Goal: Task Accomplishment & Management: Complete application form

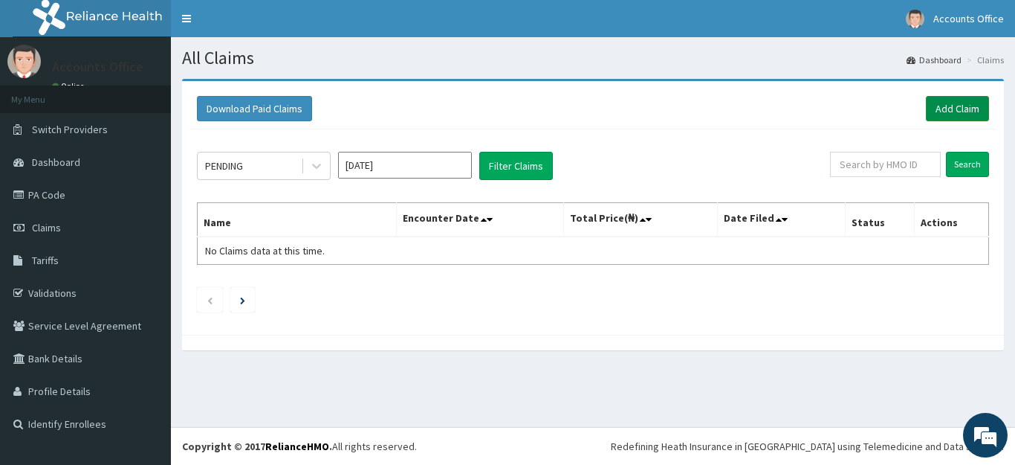
click at [963, 119] on link "Add Claim" at bounding box center [957, 108] width 63 height 25
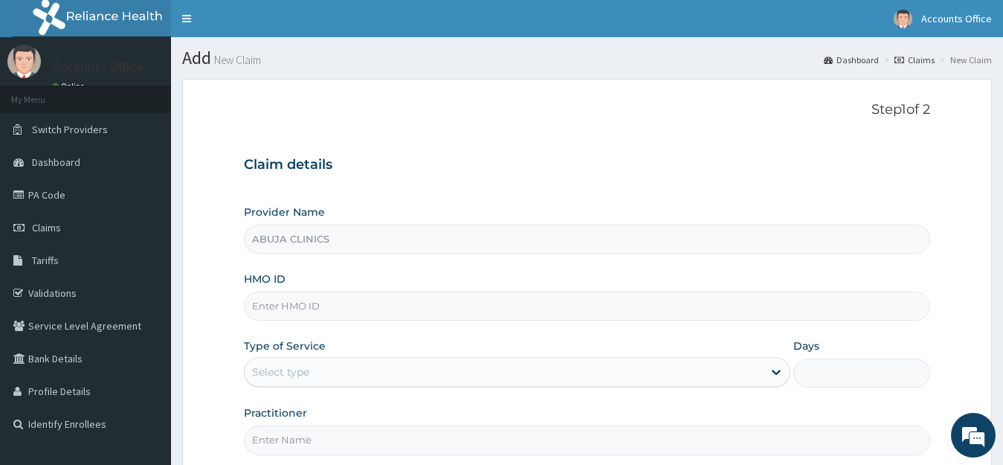
click at [299, 309] on input "HMO ID" at bounding box center [587, 305] width 687 height 29
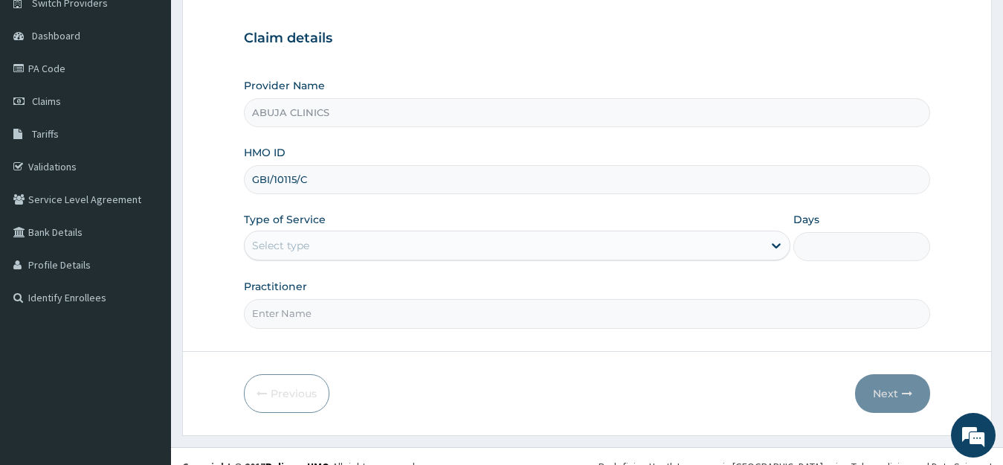
scroll to position [146, 0]
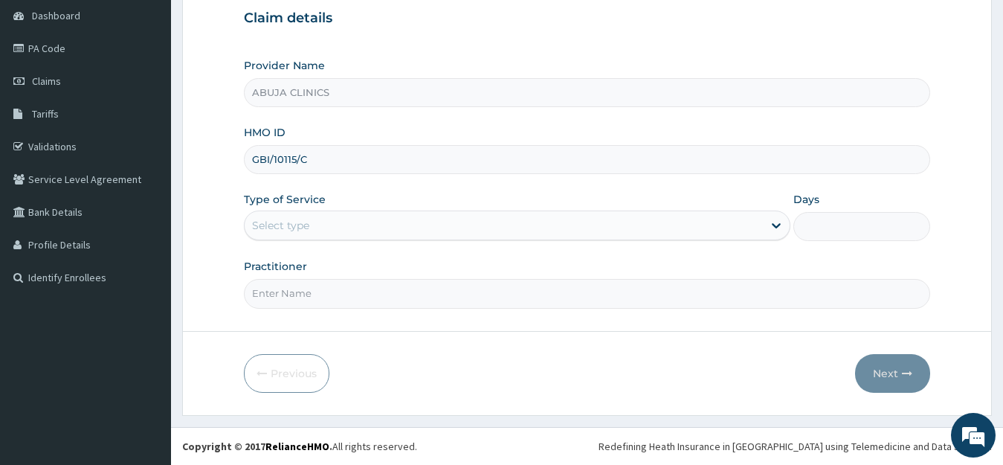
type input "GBI/10115/C"
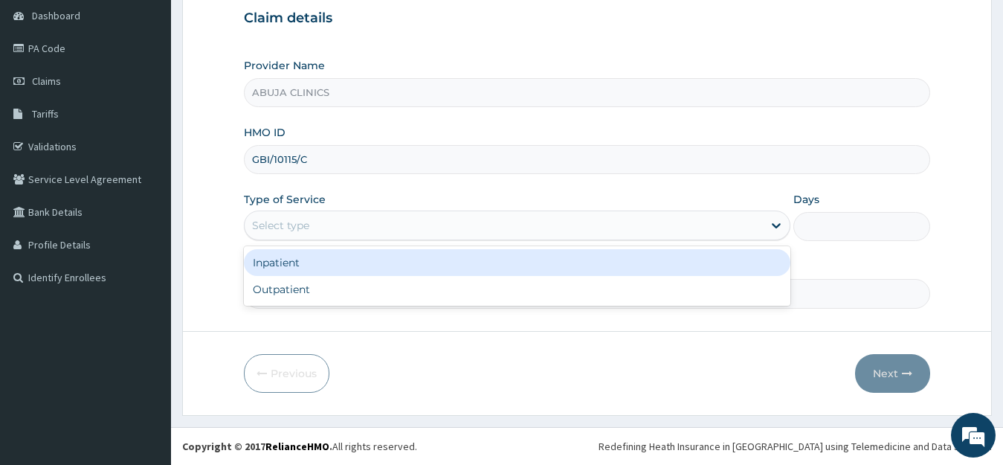
click at [297, 225] on div "Select type" at bounding box center [280, 225] width 57 height 15
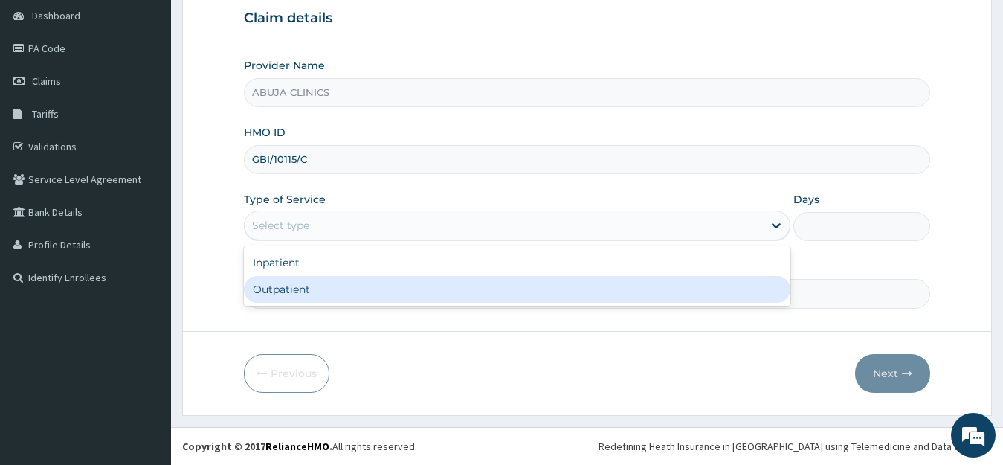
click at [308, 290] on div "Outpatient" at bounding box center [517, 289] width 547 height 27
type input "1"
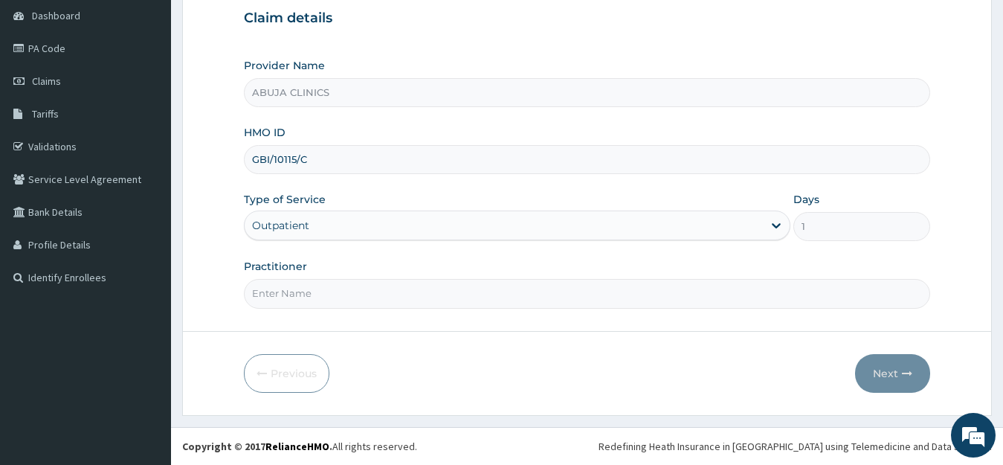
click at [303, 291] on input "Practitioner" at bounding box center [587, 293] width 687 height 29
type input "[PERSON_NAME]"
click at [884, 373] on button "Next" at bounding box center [892, 373] width 75 height 39
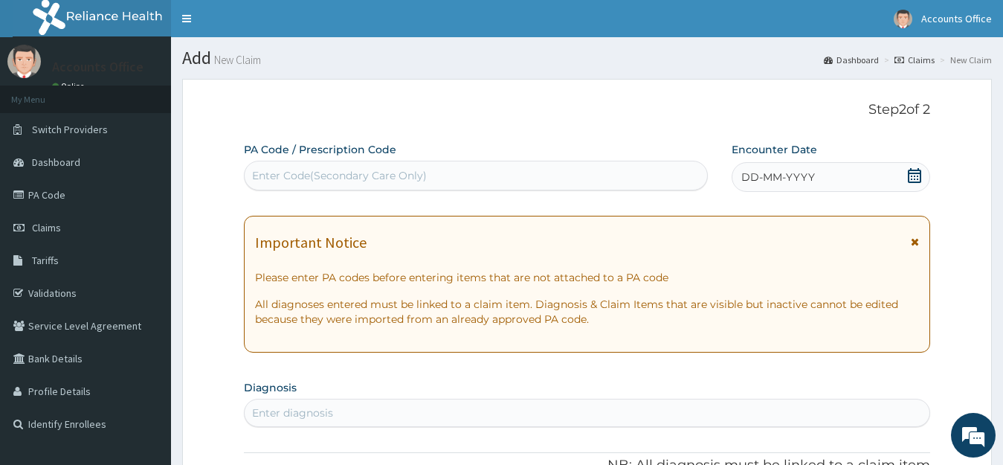
click at [911, 176] on icon at bounding box center [914, 175] width 15 height 15
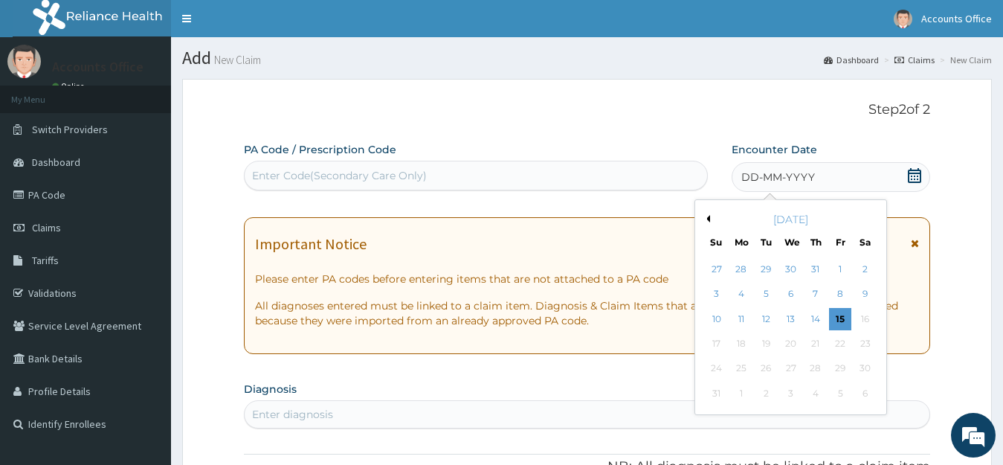
click at [708, 217] on button "Previous Month" at bounding box center [705, 218] width 7 height 7
click at [788, 319] on div "16" at bounding box center [790, 319] width 22 height 22
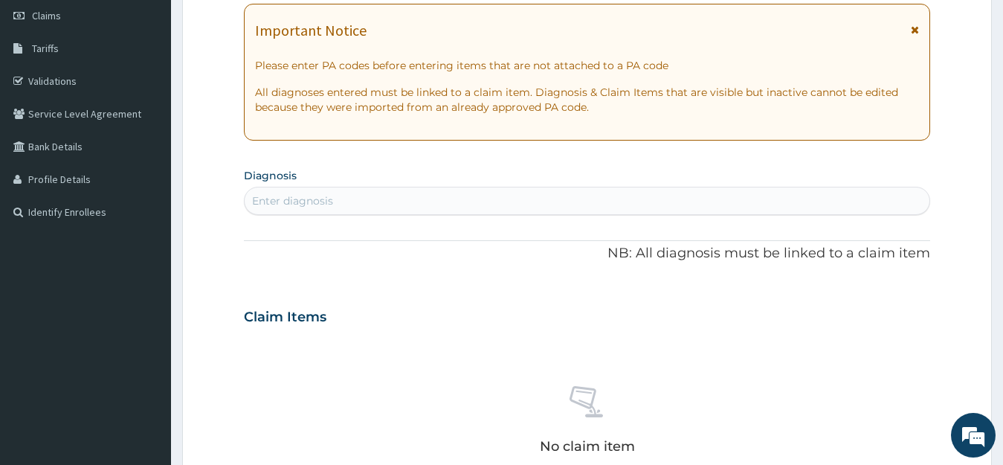
scroll to position [297, 0]
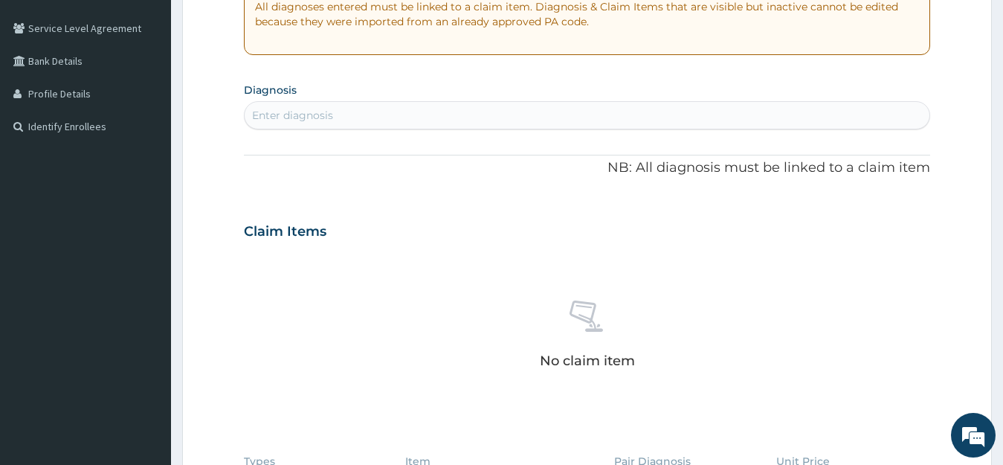
click at [290, 91] on label "Diagnosis" at bounding box center [270, 90] width 53 height 15
click at [296, 123] on div "Enter diagnosis" at bounding box center [292, 115] width 81 height 15
type input "PLASMODIU"
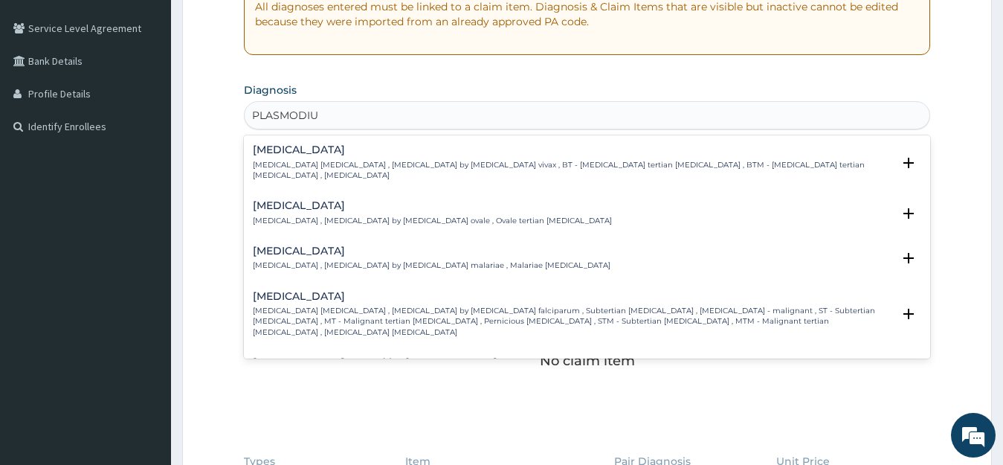
click at [311, 305] on p "[MEDICAL_DATA] [MEDICAL_DATA] , [MEDICAL_DATA] by [MEDICAL_DATA] falciparum , S…" at bounding box center [573, 321] width 640 height 32
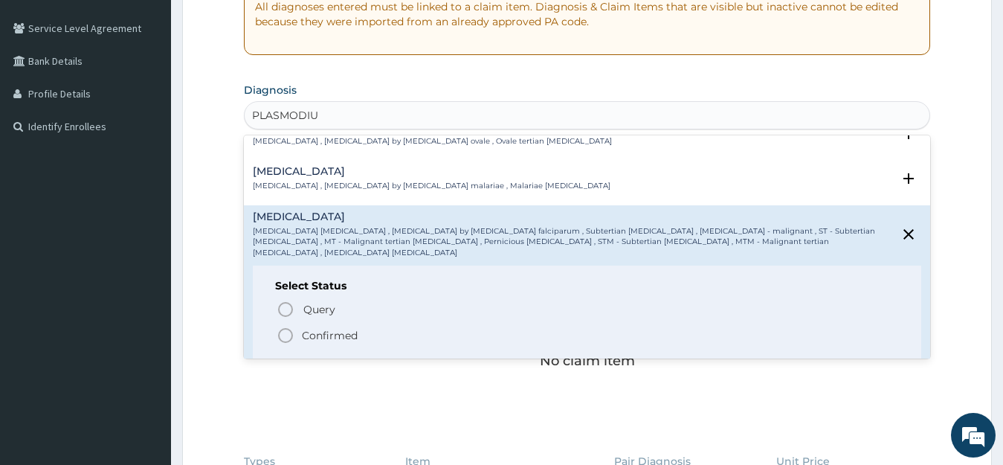
scroll to position [149, 0]
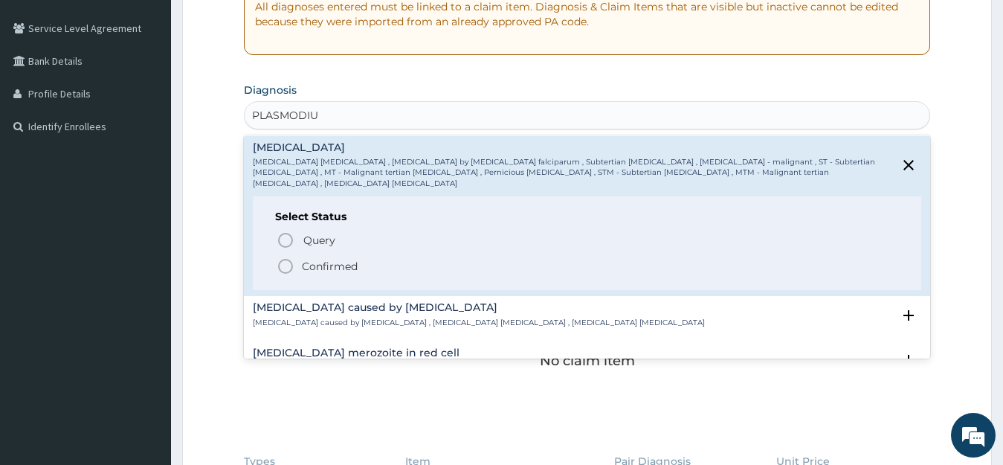
click at [324, 259] on p "Confirmed" at bounding box center [330, 266] width 56 height 15
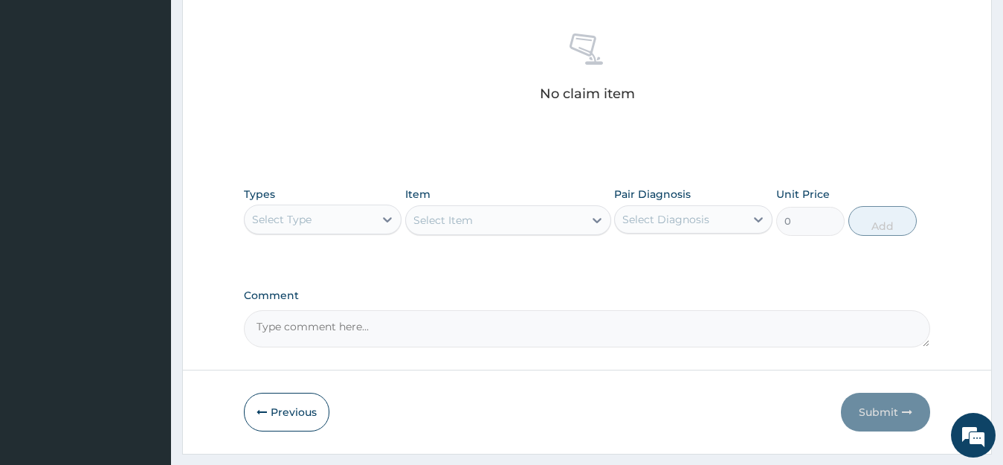
scroll to position [595, 0]
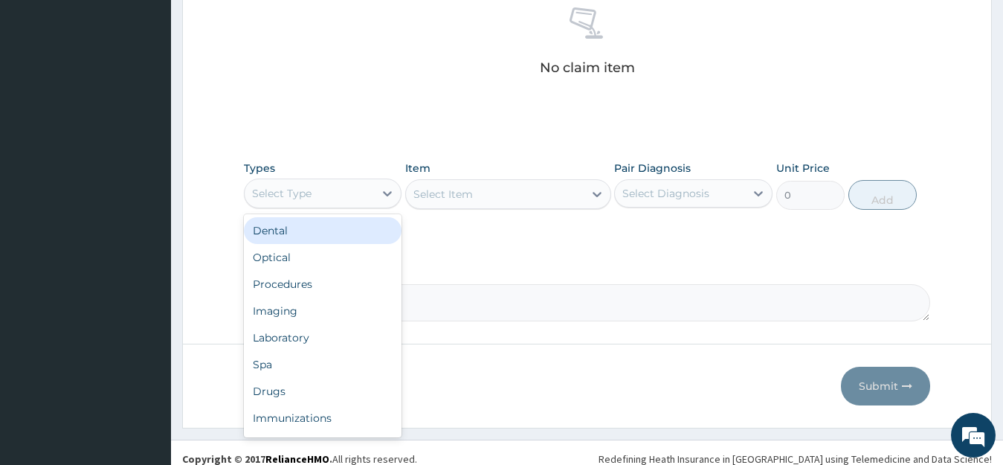
click at [318, 195] on div "Select Type" at bounding box center [310, 193] width 130 height 24
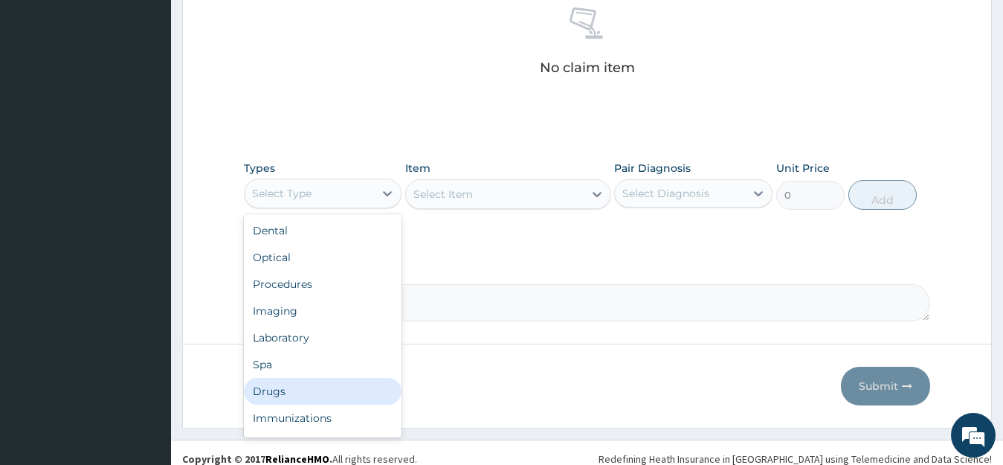
click at [283, 390] on div "Drugs" at bounding box center [323, 391] width 158 height 27
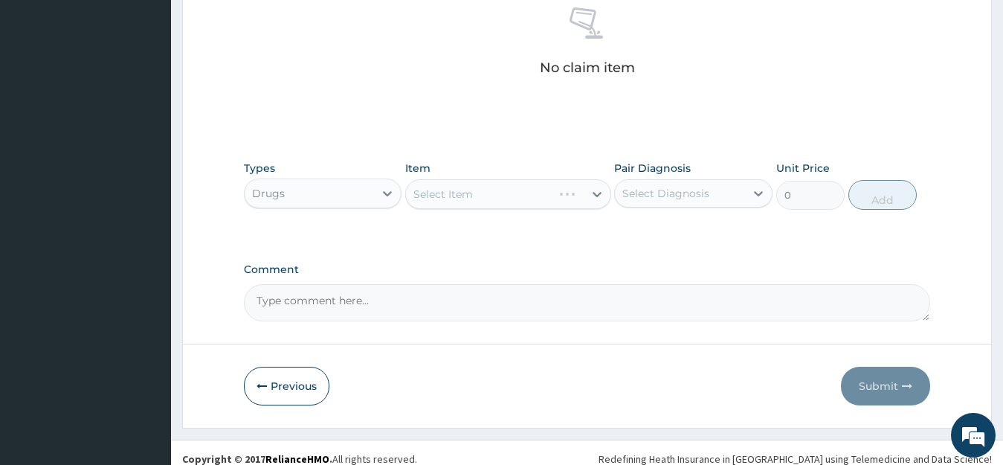
click at [458, 193] on div "Select Item" at bounding box center [508, 194] width 206 height 30
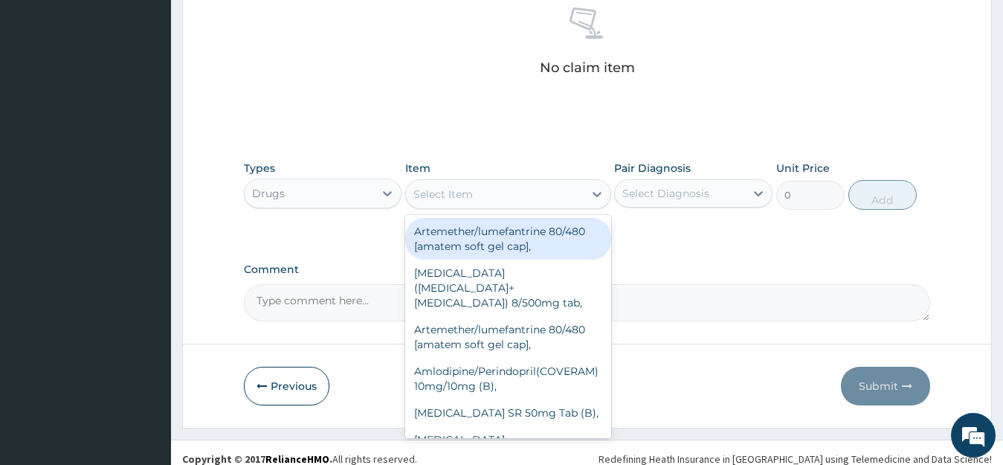
click at [456, 197] on div "Select Item" at bounding box center [442, 194] width 59 height 15
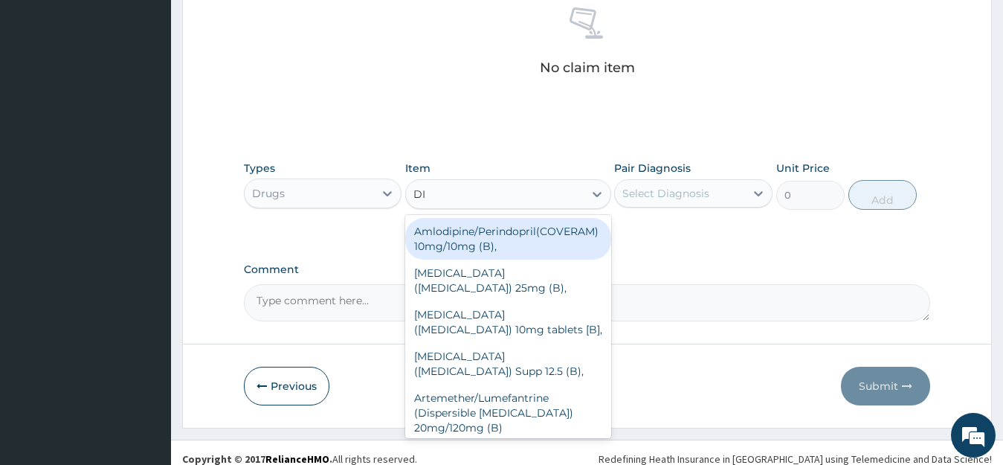
type input "D"
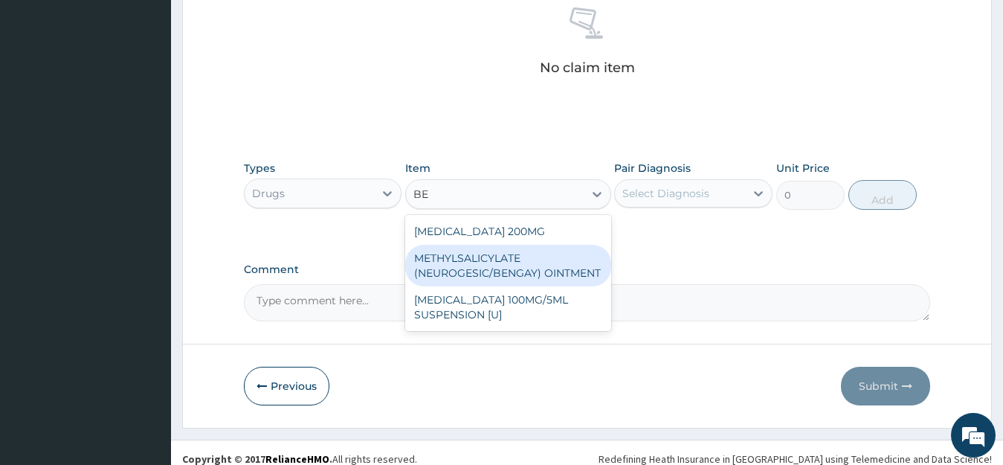
type input "B"
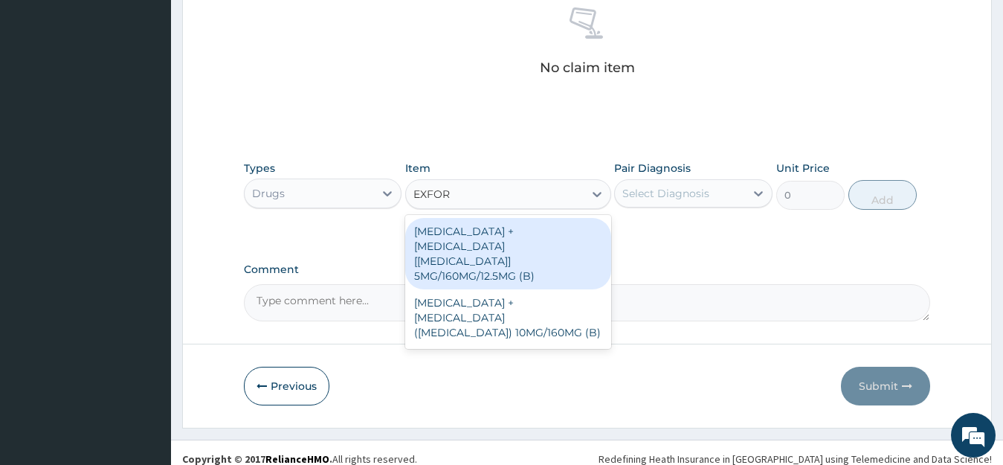
type input "EXFORG"
click at [546, 242] on div "[MEDICAL_DATA] + [MEDICAL_DATA] [[MEDICAL_DATA]] 5MG/160MG/12.5MG (B)" at bounding box center [508, 253] width 206 height 71
type input "3127.28"
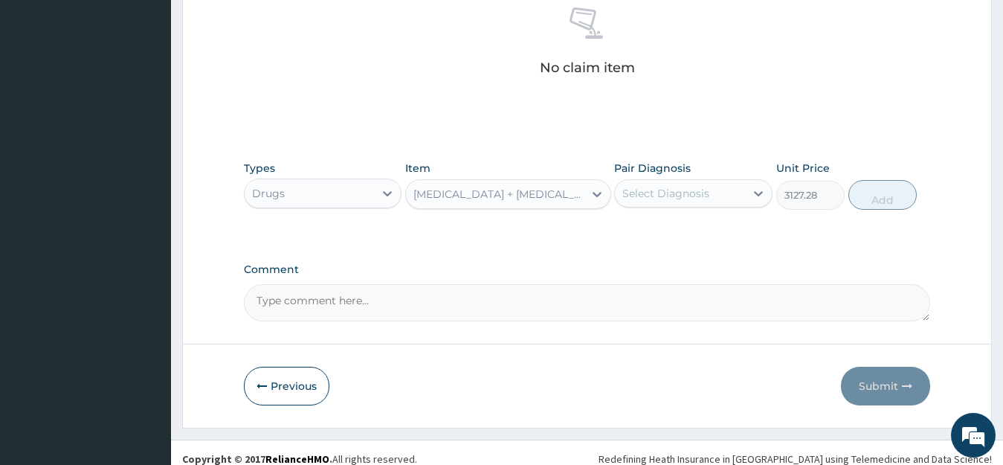
click at [517, 193] on div "[MEDICAL_DATA] + [MEDICAL_DATA] [[MEDICAL_DATA]] 5MG/160MG/12.5MG (B)" at bounding box center [499, 194] width 172 height 15
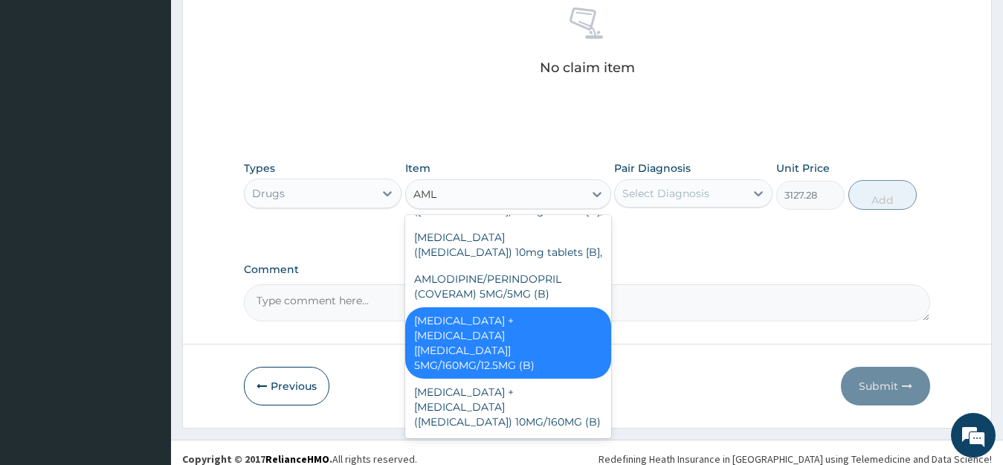
scroll to position [62, 0]
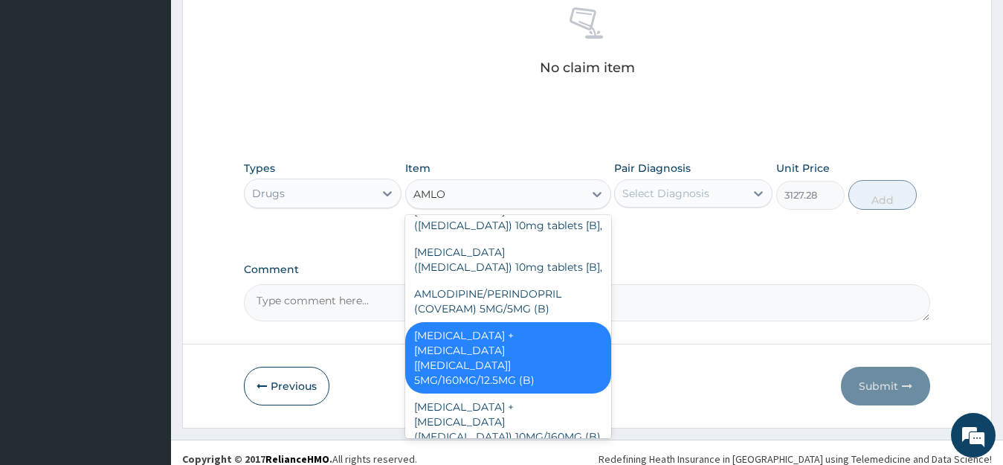
type input "AMLOD"
click at [533, 355] on div "[MEDICAL_DATA] + [MEDICAL_DATA] [[MEDICAL_DATA]] 5MG/160MG/12.5MG (B)" at bounding box center [508, 357] width 206 height 71
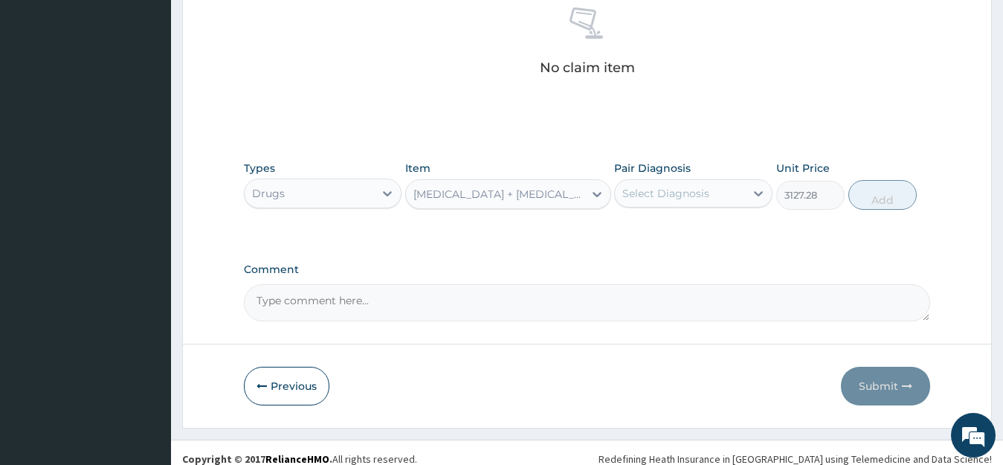
click at [509, 193] on div "[MEDICAL_DATA] + [MEDICAL_DATA] [[MEDICAL_DATA]] 5MG/160MG/12.5MG (B)" at bounding box center [499, 194] width 172 height 15
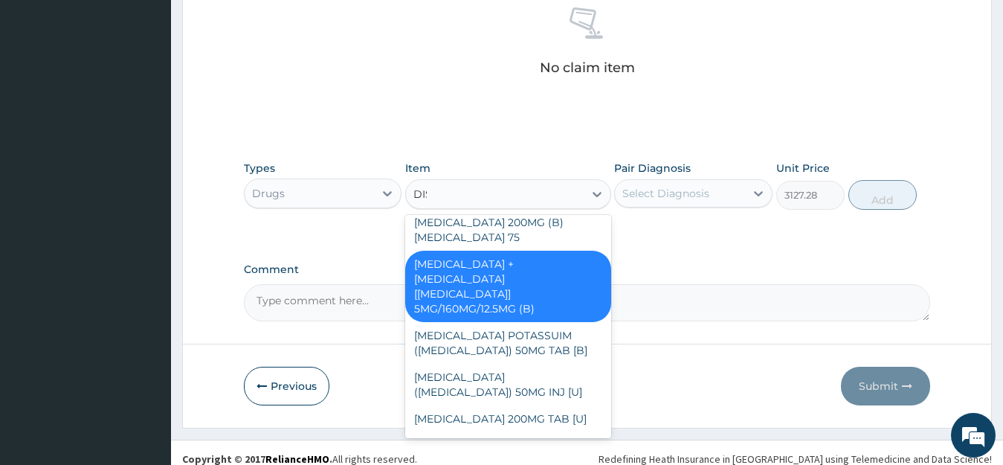
scroll to position [0, 0]
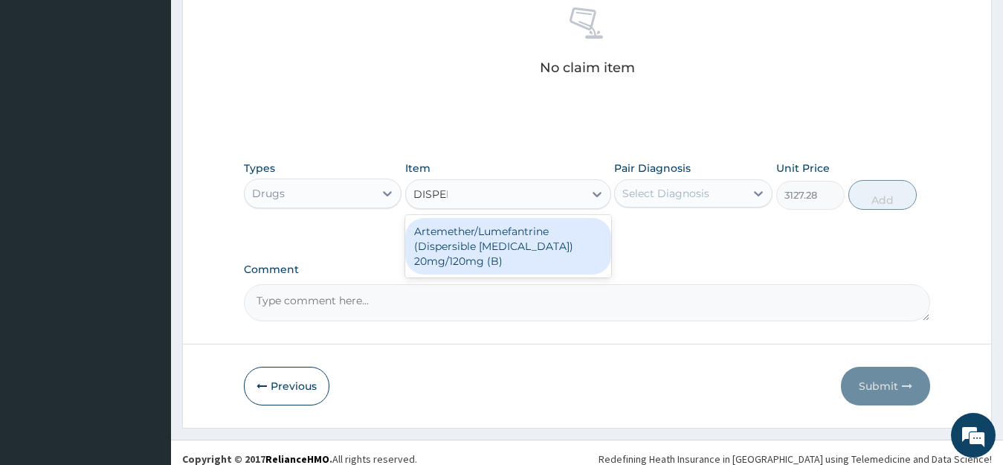
type input "DISPERS"
click at [493, 242] on div "Artemether/Lumefantrine (Dispersible [MEDICAL_DATA]) 20mg/120mg (B)" at bounding box center [508, 246] width 206 height 56
type input "783.75"
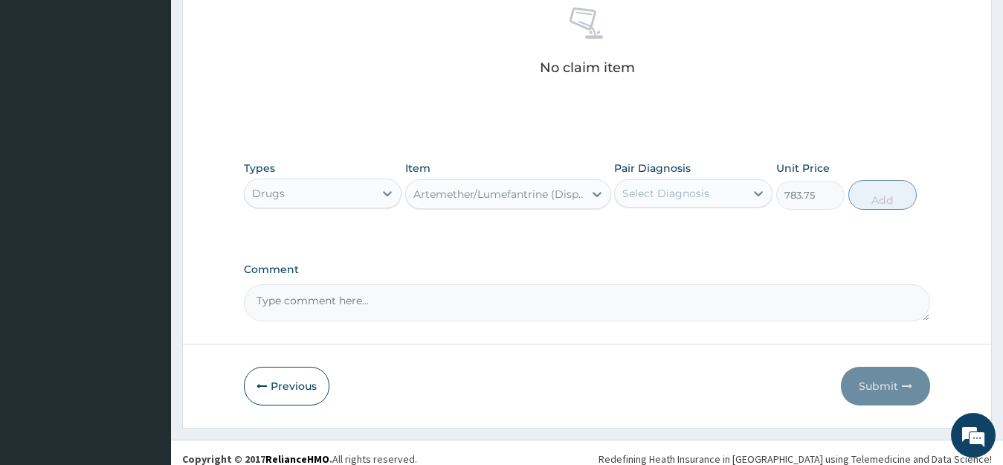
click at [528, 201] on div "Artemether/Lumefantrine (Dispersible [MEDICAL_DATA]) 20mg/120mg (B)" at bounding box center [499, 194] width 172 height 15
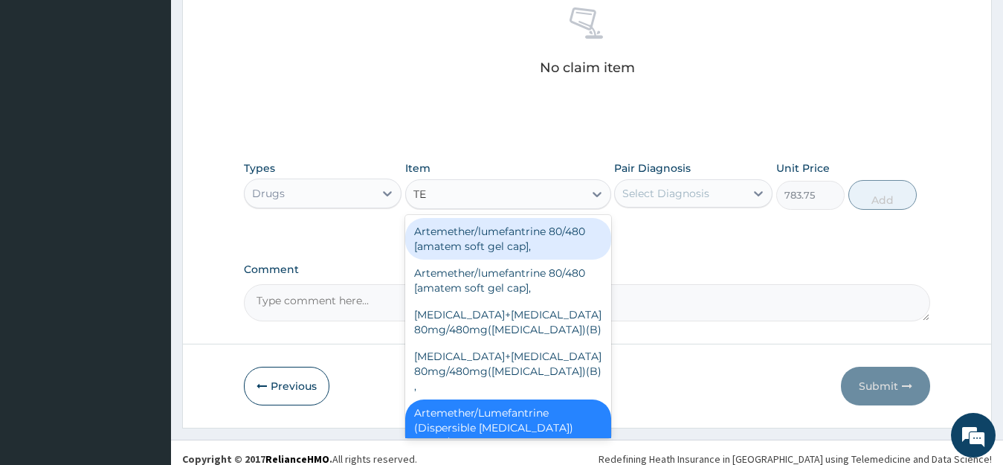
type input "T"
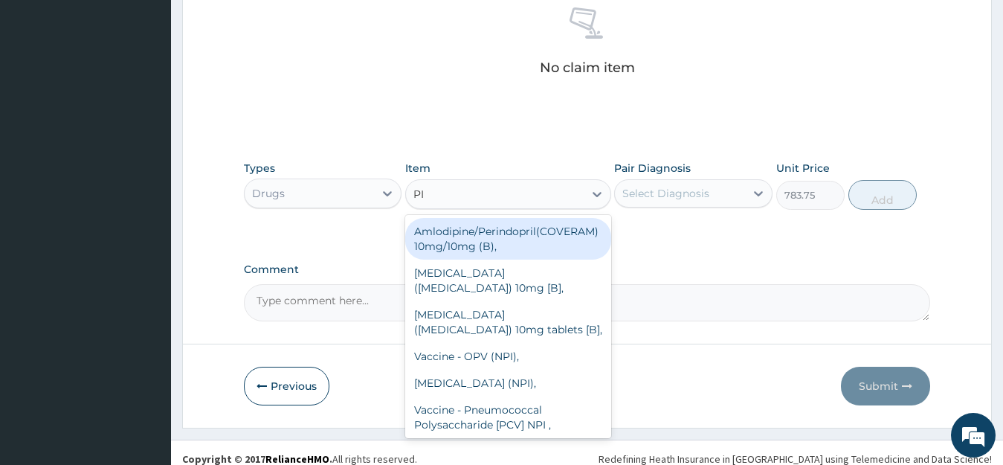
type input "PIR"
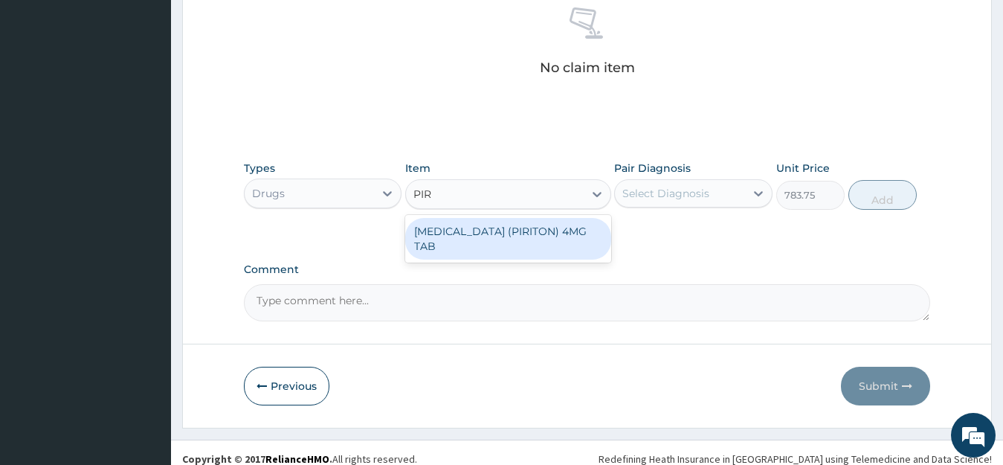
click at [523, 245] on div "[MEDICAL_DATA] (PIRITON) 4MG TAB" at bounding box center [508, 239] width 206 height 42
type input "10"
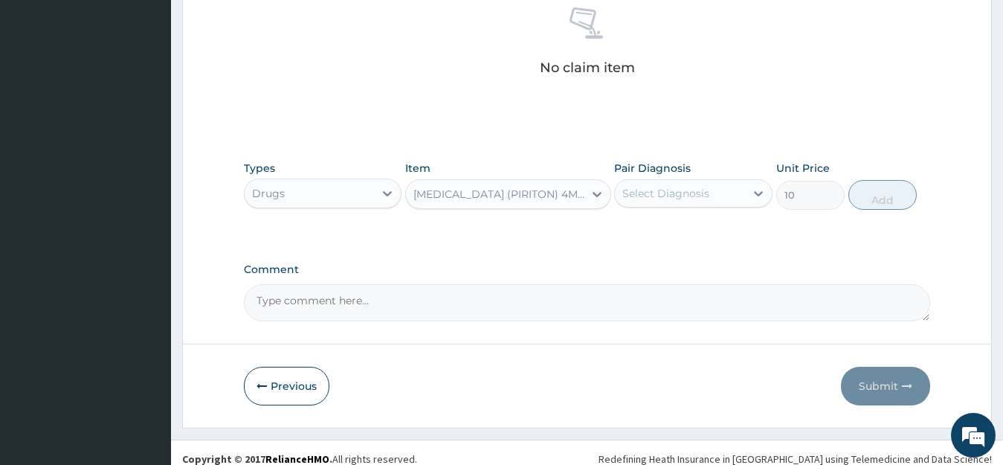
click at [503, 195] on div "[MEDICAL_DATA] (PIRITON) 4MG TAB" at bounding box center [499, 194] width 172 height 15
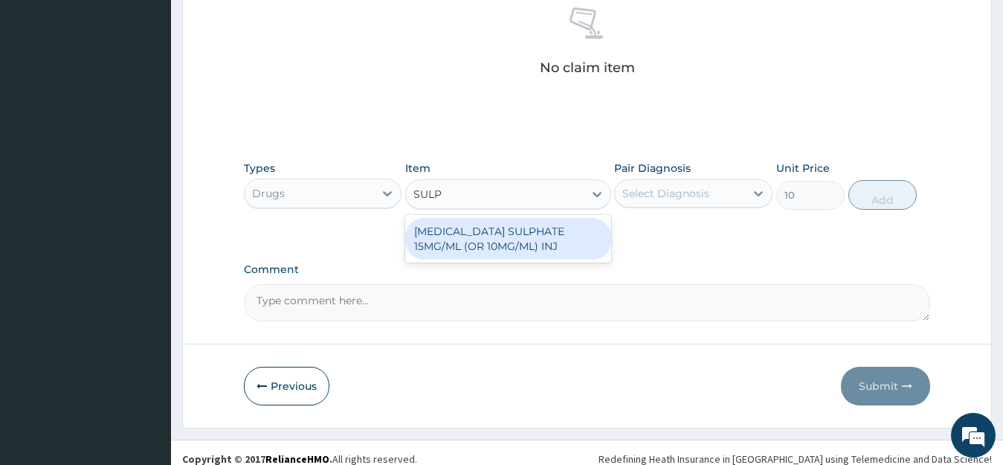
type input "SULPH"
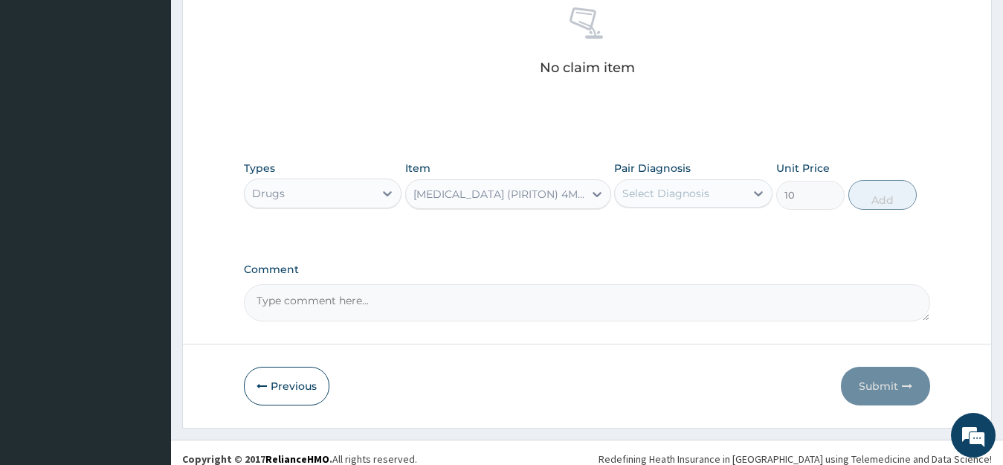
drag, startPoint x: 482, startPoint y: 193, endPoint x: 175, endPoint y: 206, distance: 308.0
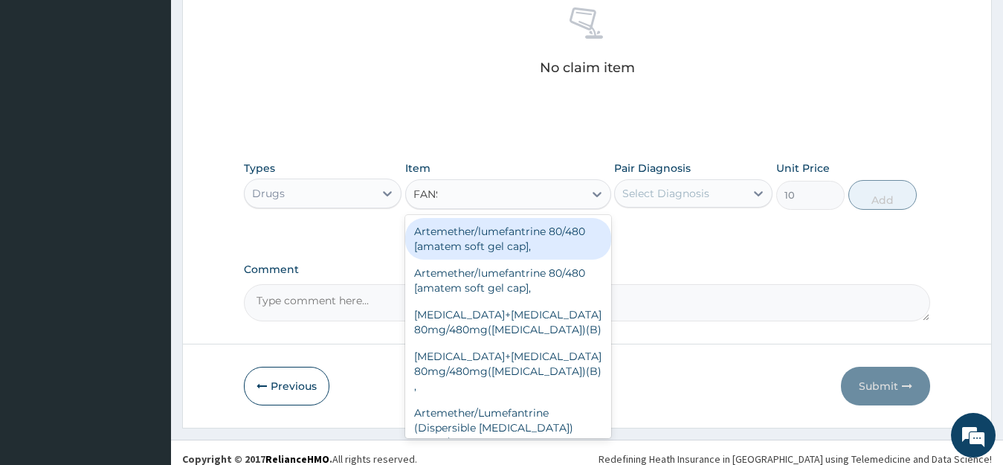
type input "FANSI"
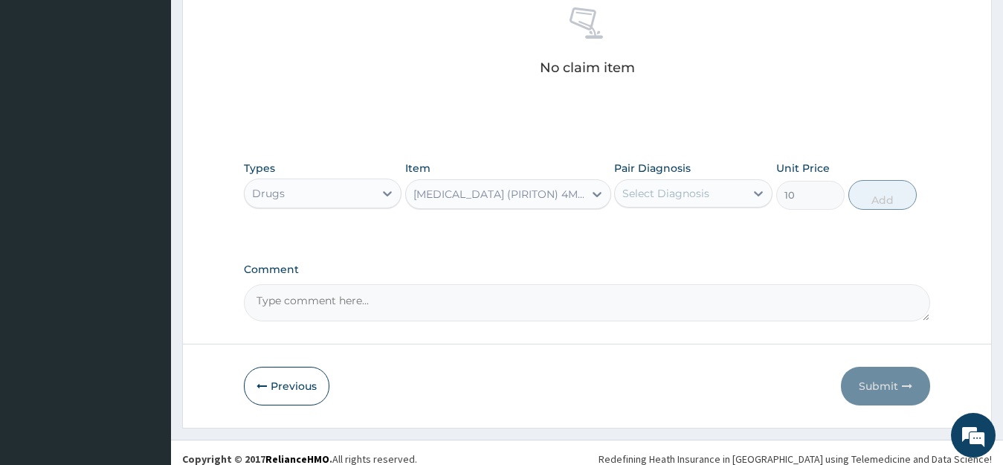
drag, startPoint x: 456, startPoint y: 195, endPoint x: 143, endPoint y: 150, distance: 316.2
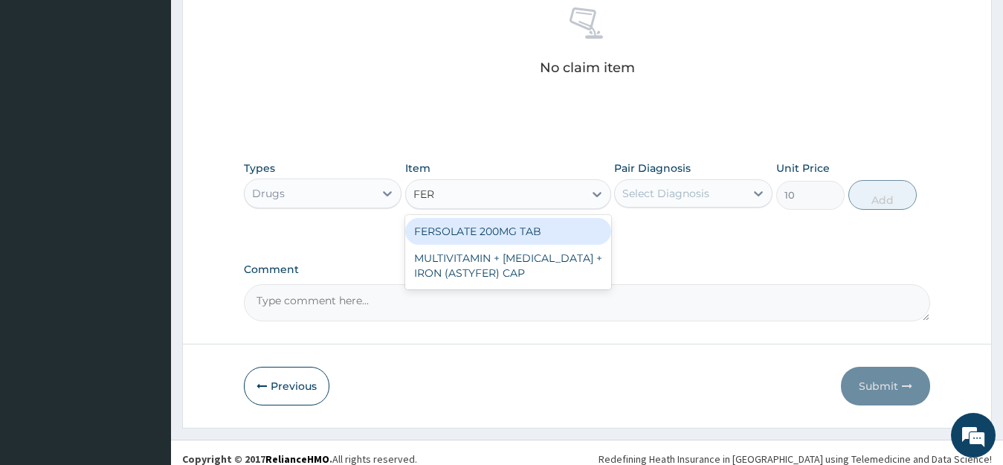
type input "FERS"
click at [511, 233] on div "FERSOLATE 200MG TAB" at bounding box center [508, 231] width 206 height 27
type input "5"
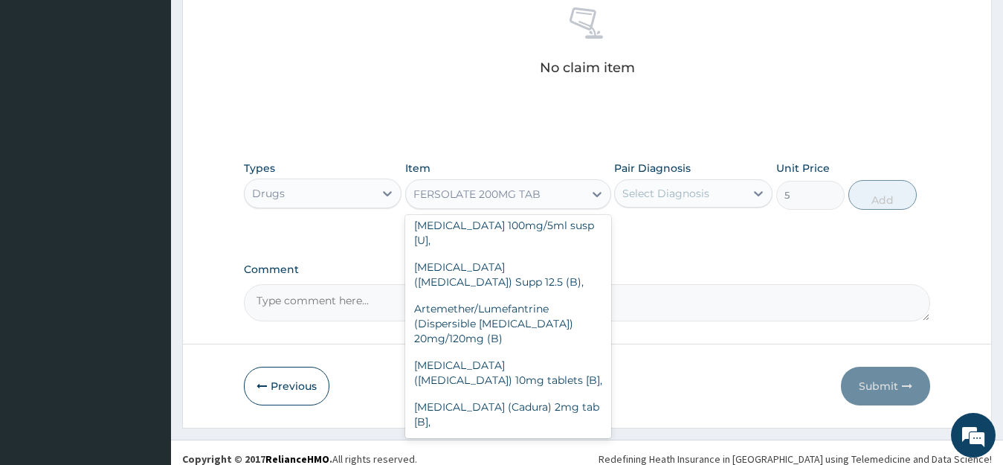
drag, startPoint x: 549, startPoint y: 193, endPoint x: 443, endPoint y: 197, distance: 105.6
click at [444, 196] on div "FERSOLATE 200MG TAB" at bounding box center [495, 194] width 178 height 24
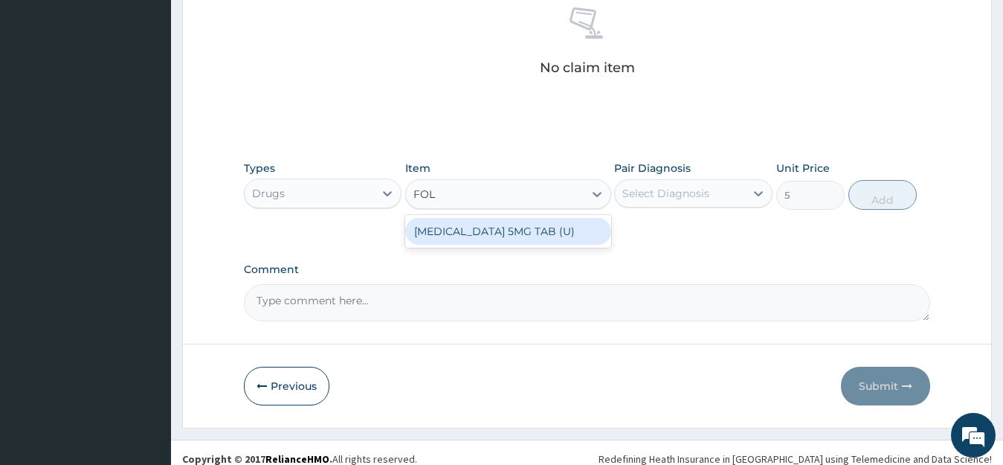
type input "FOLI"
click at [491, 232] on div "[MEDICAL_DATA] 5MG TAB (U)" at bounding box center [508, 231] width 206 height 27
type input "6.38"
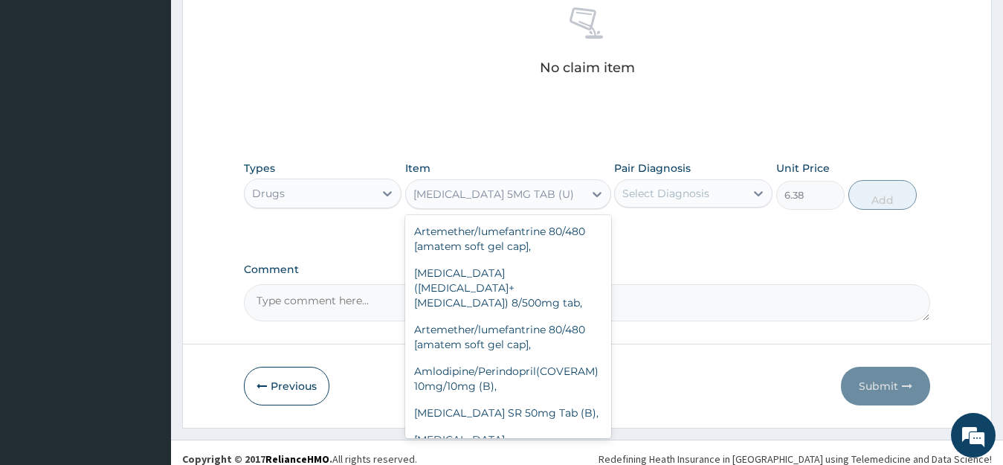
click at [512, 184] on div "[MEDICAL_DATA] 5MG TAB (U)" at bounding box center [495, 194] width 178 height 24
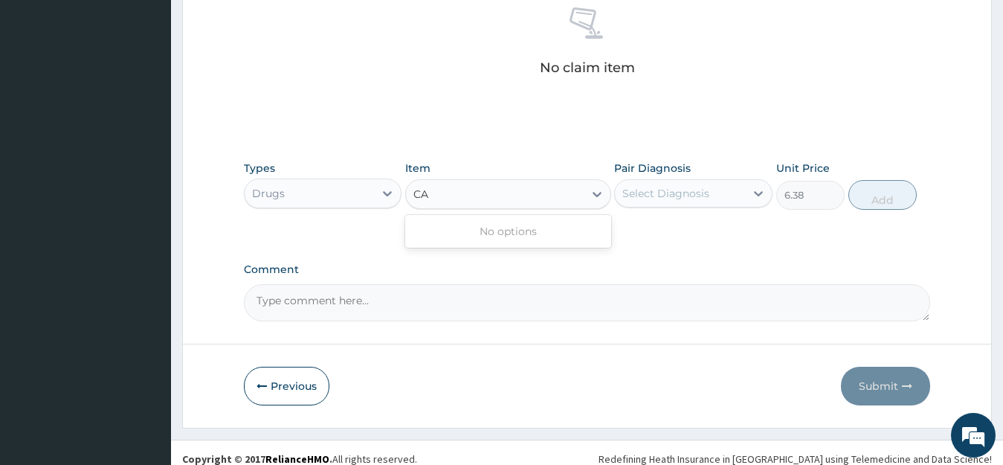
type input "C"
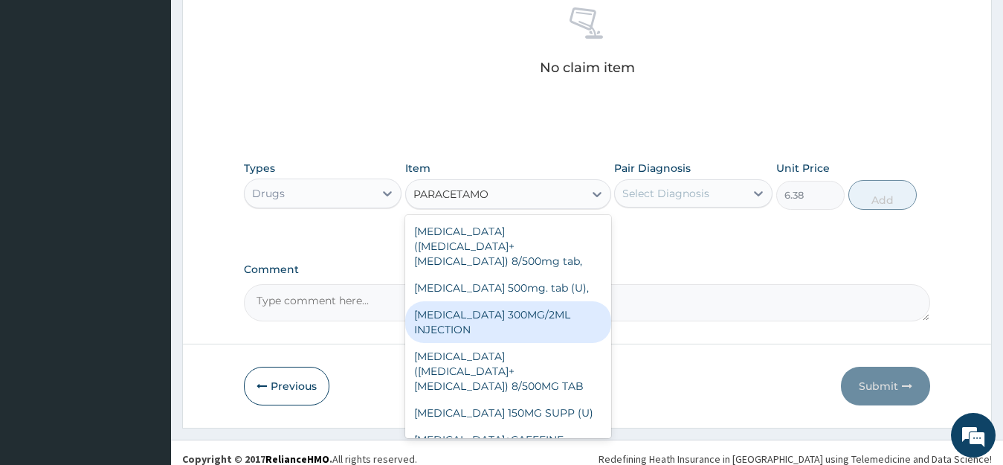
type input "[MEDICAL_DATA]"
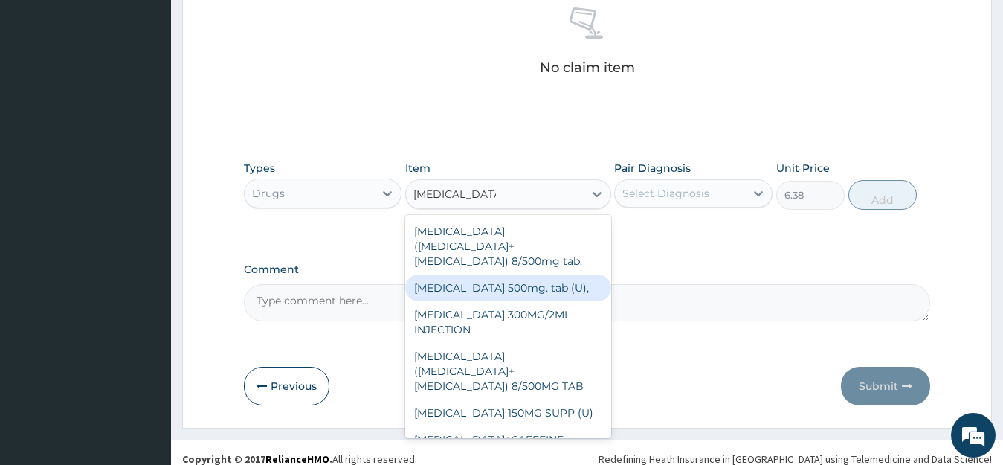
click at [557, 289] on div "[MEDICAL_DATA] 500mg. tab (U)," at bounding box center [508, 287] width 206 height 27
type input "22.31"
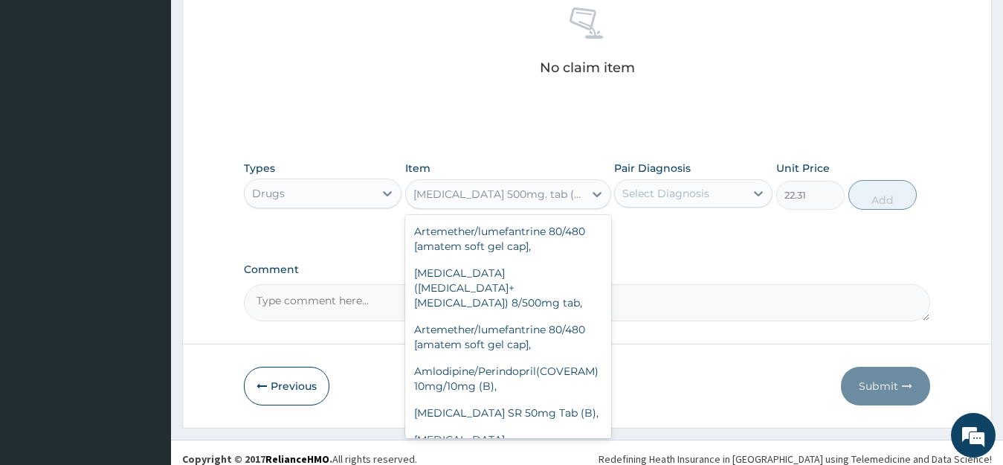
drag, startPoint x: 474, startPoint y: 178, endPoint x: 522, endPoint y: 194, distance: 50.1
click at [473, 179] on div "[MEDICAL_DATA] 500mg. tab (U)," at bounding box center [508, 194] width 206 height 30
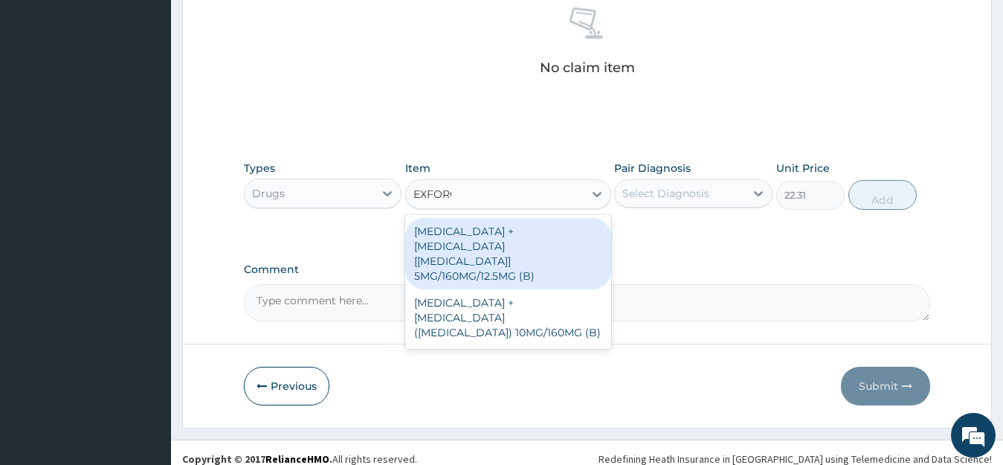
type input "[MEDICAL_DATA]"
click at [549, 251] on div "[MEDICAL_DATA] + [MEDICAL_DATA] [[MEDICAL_DATA]] 5MG/160MG/12.5MG (B)" at bounding box center [508, 253] width 206 height 71
type input "3127.28"
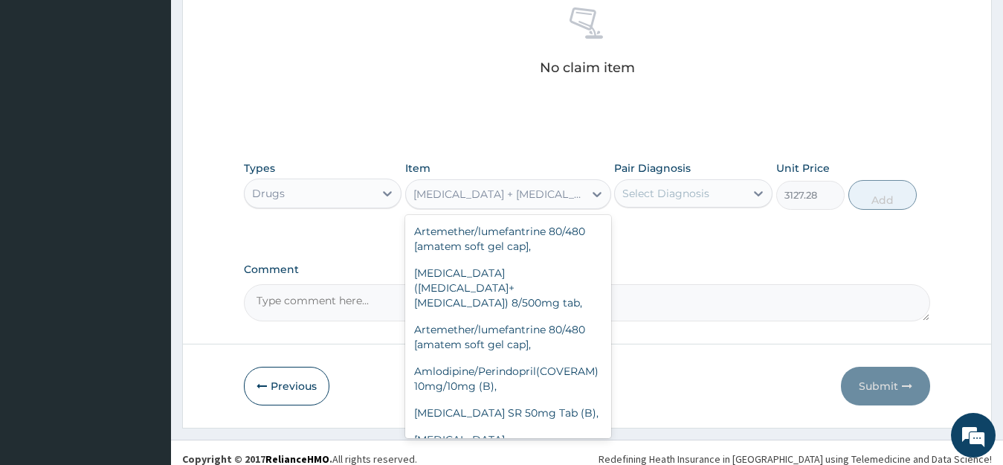
click at [537, 201] on div "[MEDICAL_DATA] + [MEDICAL_DATA] [[MEDICAL_DATA]] 5MG/160MG/12.5MG (B)" at bounding box center [499, 194] width 172 height 15
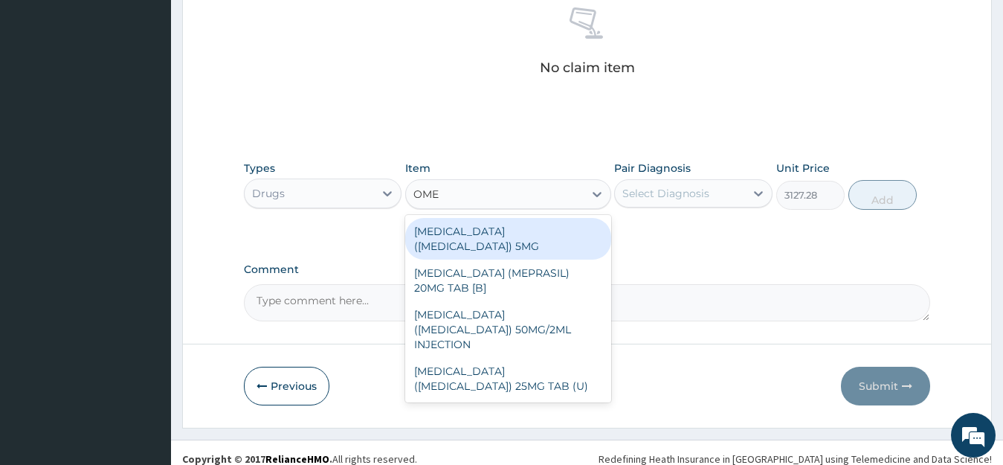
type input "OMEP"
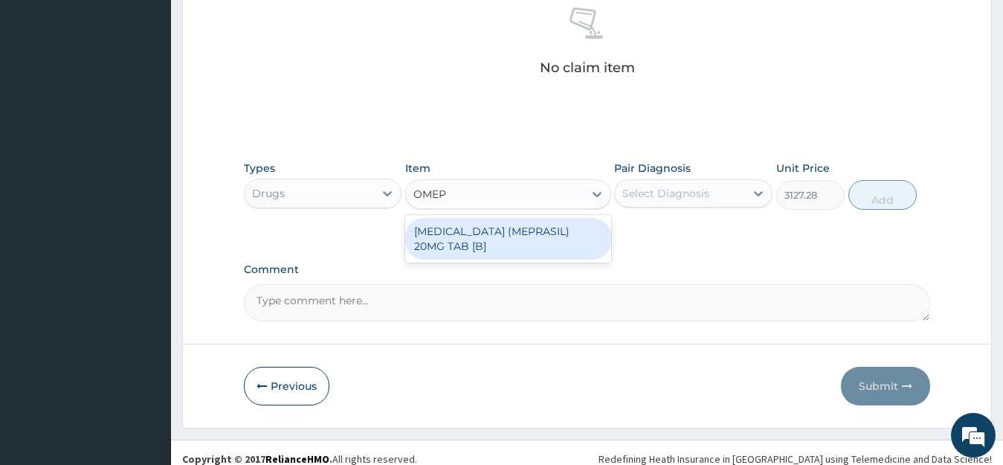
click at [550, 244] on div "[MEDICAL_DATA] (MEPRASIL) 20MG TAB [B]" at bounding box center [508, 239] width 206 height 42
type input "190.58"
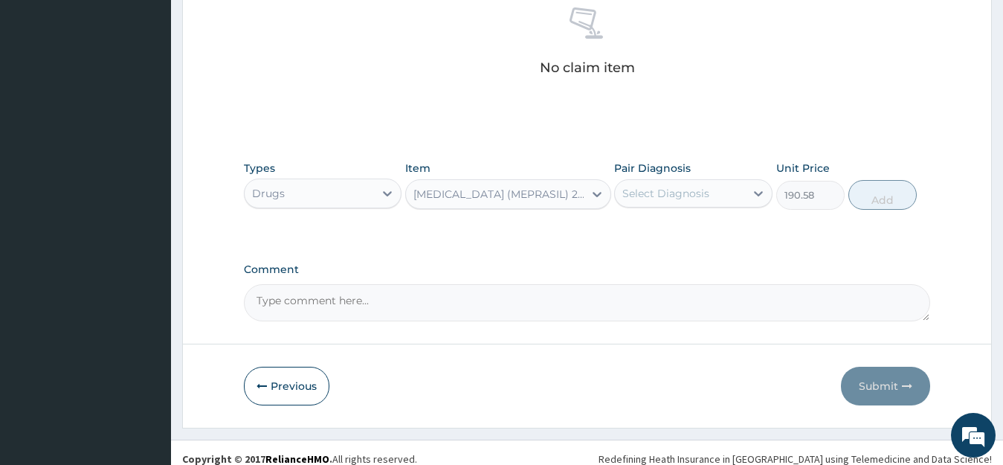
click at [477, 203] on div "[MEDICAL_DATA] (MEPRASIL) 20MG TAB [B]" at bounding box center [495, 194] width 178 height 24
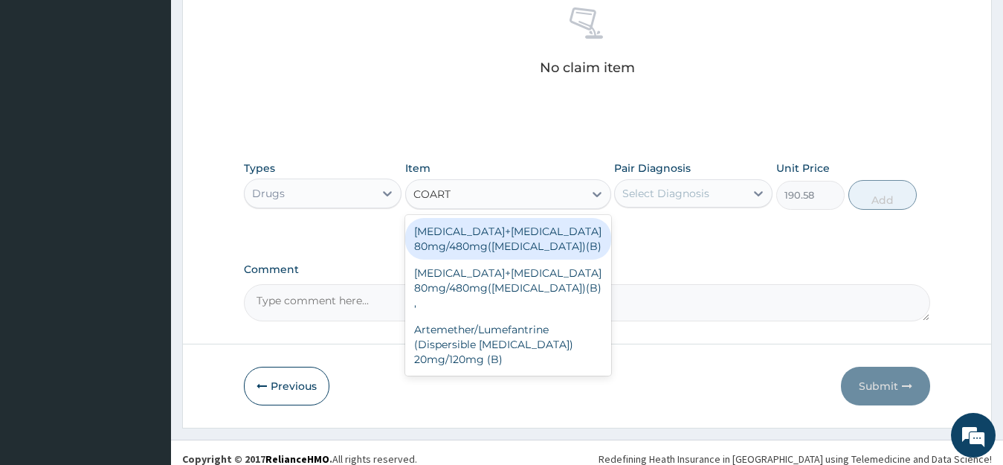
type input "COARTE"
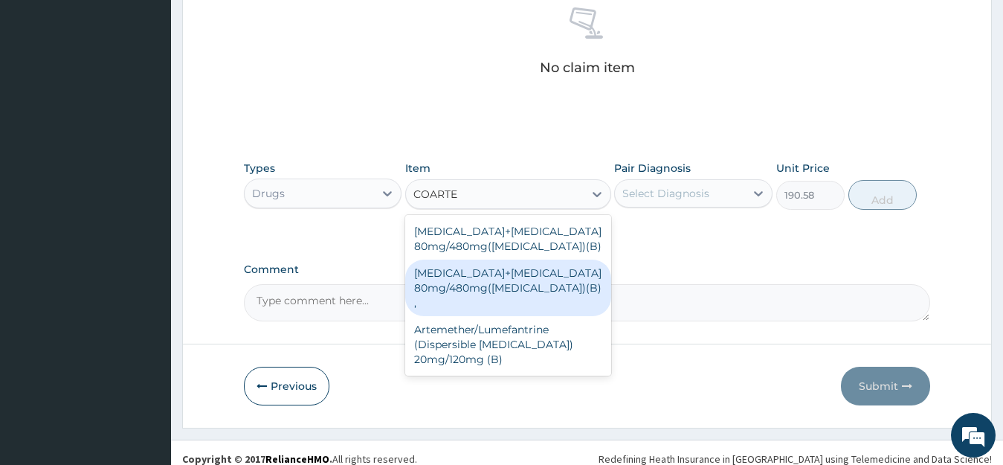
click at [508, 288] on div "[MEDICAL_DATA]+[MEDICAL_DATA] 80mg/480mg([MEDICAL_DATA])(B) ," at bounding box center [508, 287] width 206 height 56
type input "2823.33"
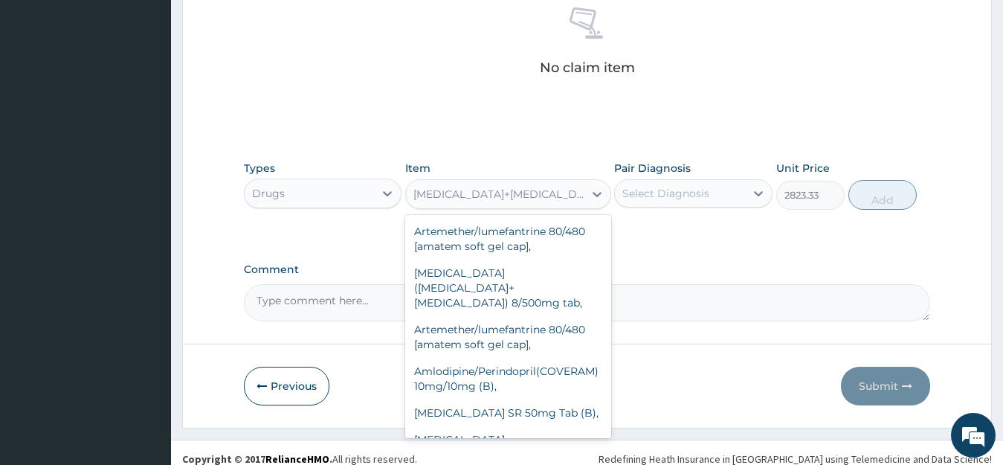
click at [539, 198] on div "[MEDICAL_DATA]+[MEDICAL_DATA] 80mg/480mg([MEDICAL_DATA])(B) ," at bounding box center [499, 194] width 172 height 15
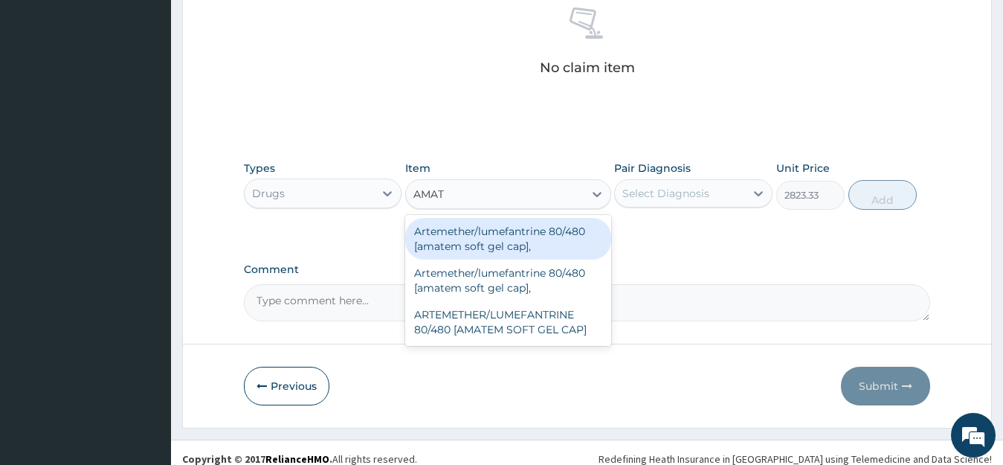
type input "AMATE"
click at [543, 242] on div "Artemether/lumefantrine 80/480 [amatem soft gel cap]," at bounding box center [508, 239] width 206 height 42
type input "1097.25"
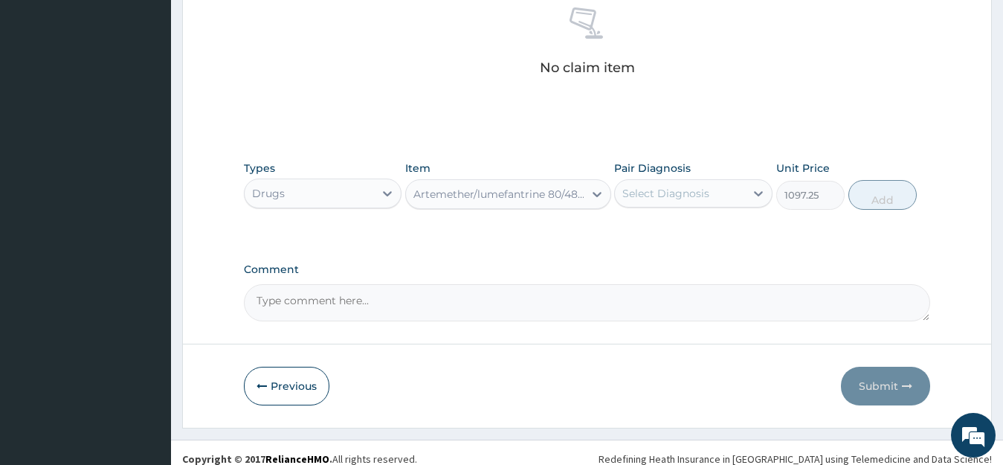
drag, startPoint x: 434, startPoint y: 201, endPoint x: 435, endPoint y: 193, distance: 7.5
click at [434, 198] on div "Artemether/lumefantrine 80/480 [amatem soft gel cap]," at bounding box center [495, 194] width 178 height 24
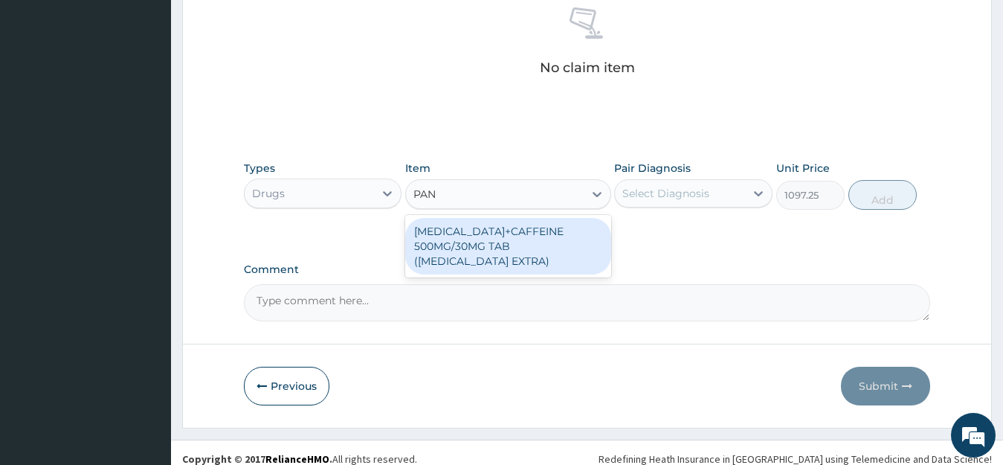
type input "PANA"
click at [506, 241] on div "[MEDICAL_DATA]+CAFFEINE 500MG/30MG TAB ([MEDICAL_DATA] EXTRA)" at bounding box center [508, 246] width 206 height 56
type input "658.36"
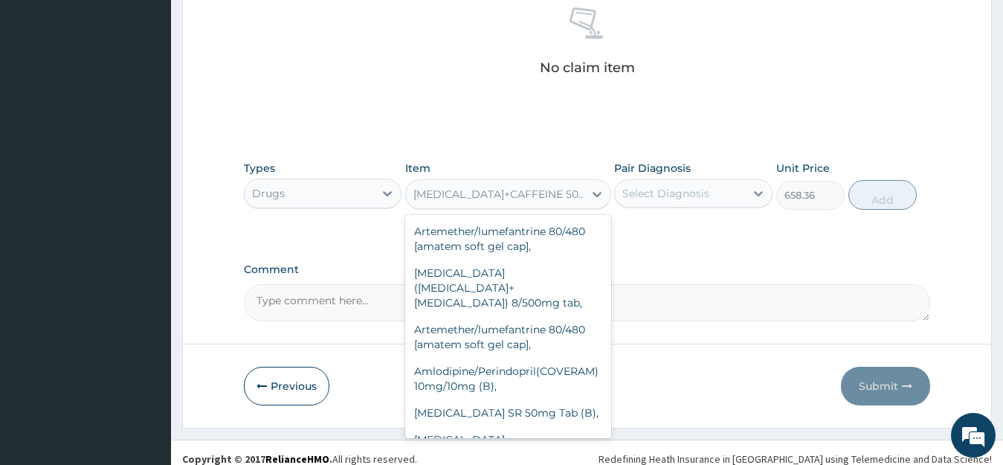
click at [557, 198] on div "[MEDICAL_DATA]+CAFFEINE 500MG/30MG TAB ([MEDICAL_DATA] EXTRA)" at bounding box center [499, 194] width 172 height 15
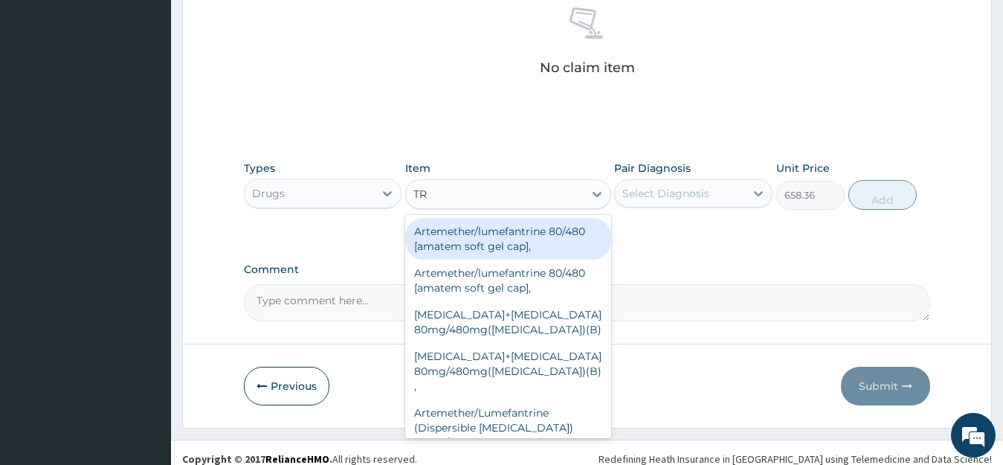
type input "T"
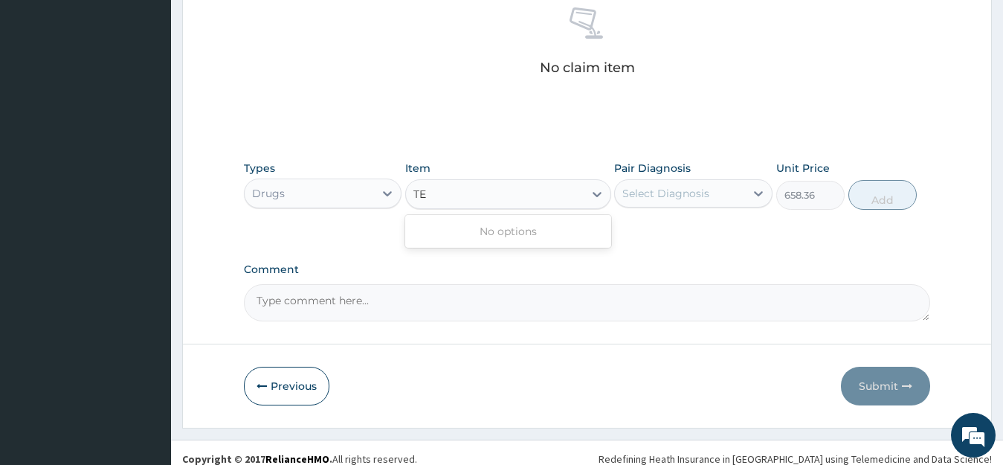
type input "T"
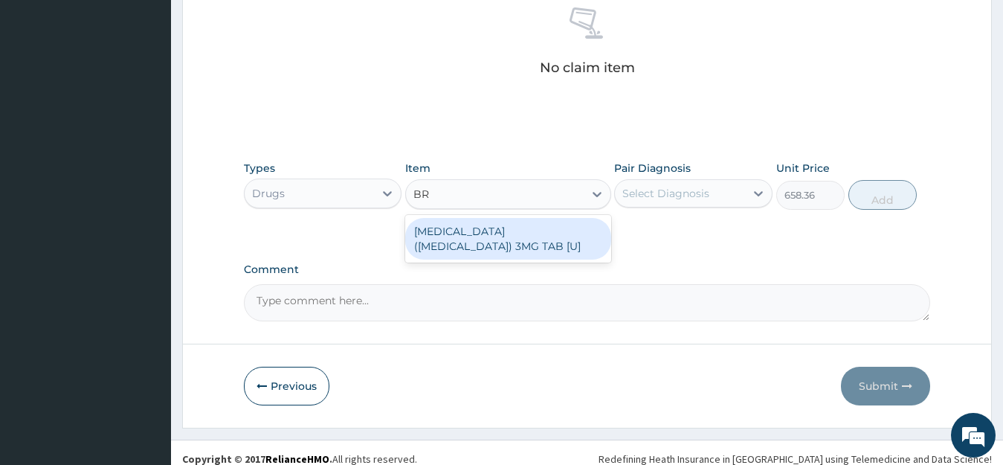
type input "B"
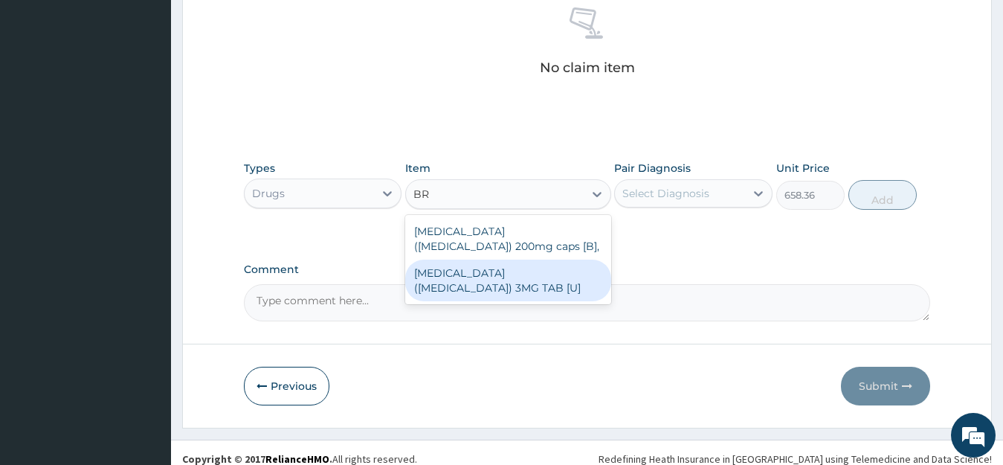
type input "B"
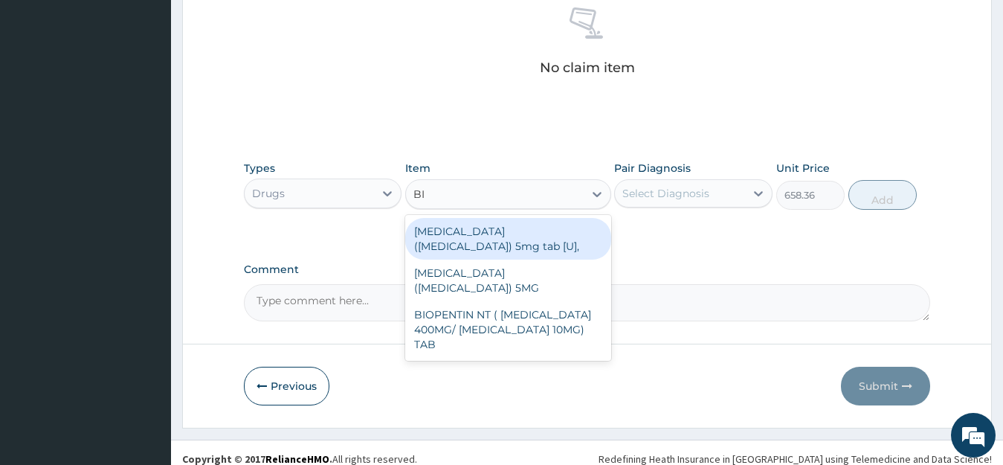
type input "B"
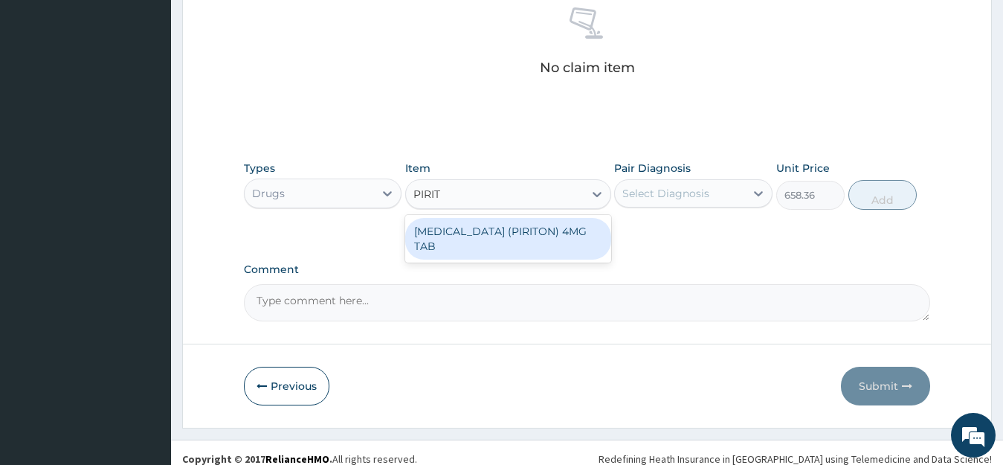
type input "PIRITO"
click at [490, 229] on div "[MEDICAL_DATA] (PIRITON) 4MG TAB" at bounding box center [508, 239] width 206 height 42
type input "10"
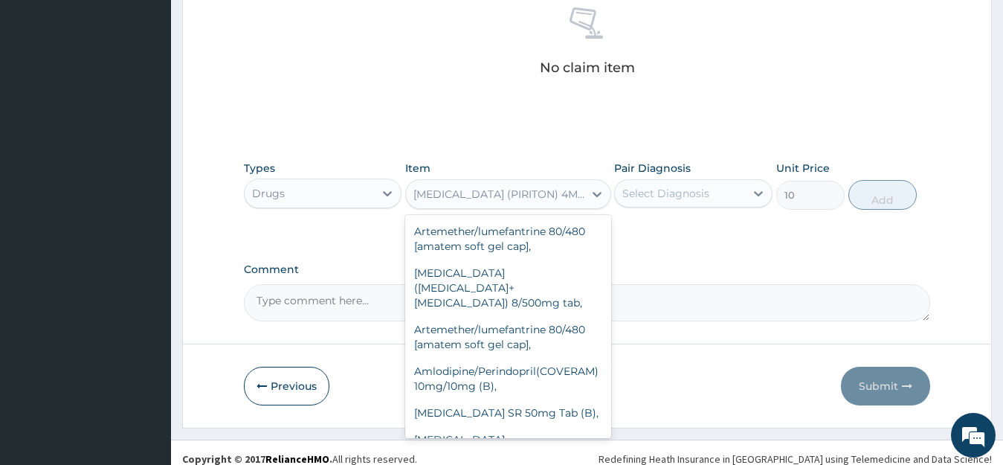
click at [550, 190] on div "[MEDICAL_DATA] (PIRITON) 4MG TAB" at bounding box center [499, 194] width 172 height 15
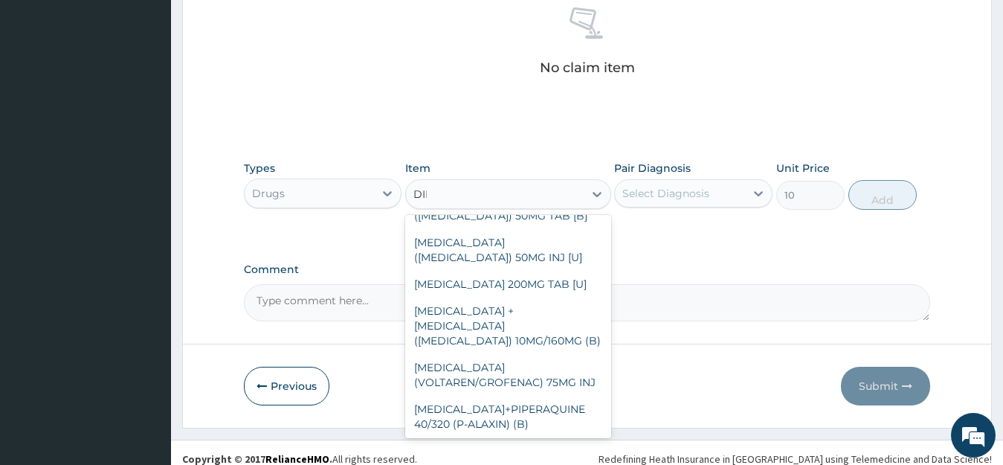
scroll to position [62, 0]
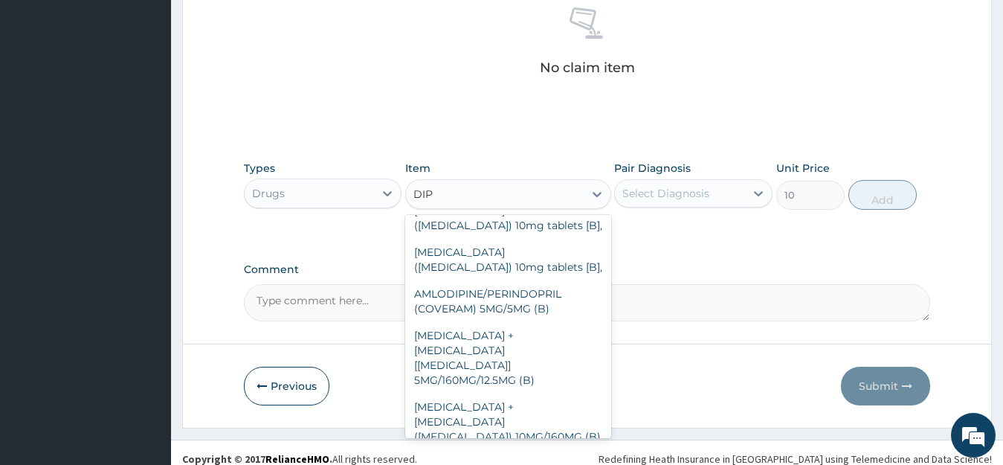
type input "DIPH"
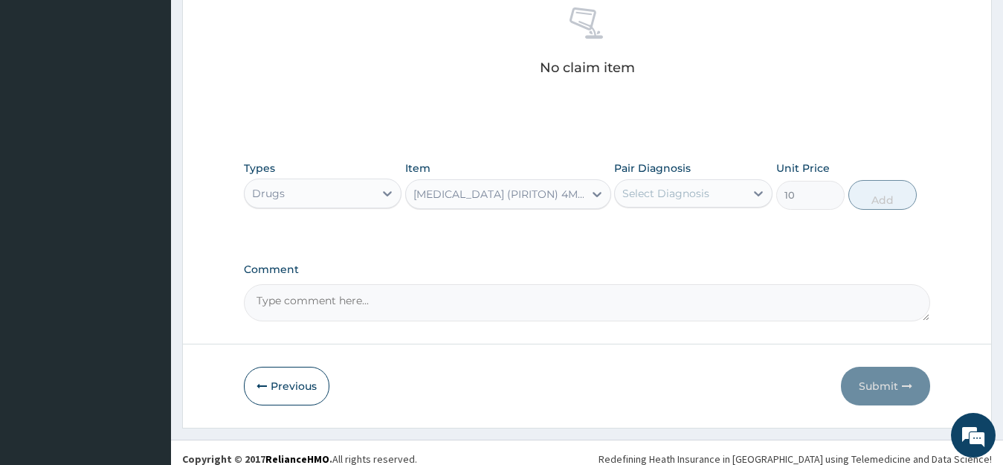
drag, startPoint x: 520, startPoint y: 200, endPoint x: 361, endPoint y: 202, distance: 158.3
click at [381, 202] on div "Types Drugs Item option [MEDICAL_DATA] (PIRITON) 4MG TAB, selected. Select is f…" at bounding box center [587, 185] width 687 height 64
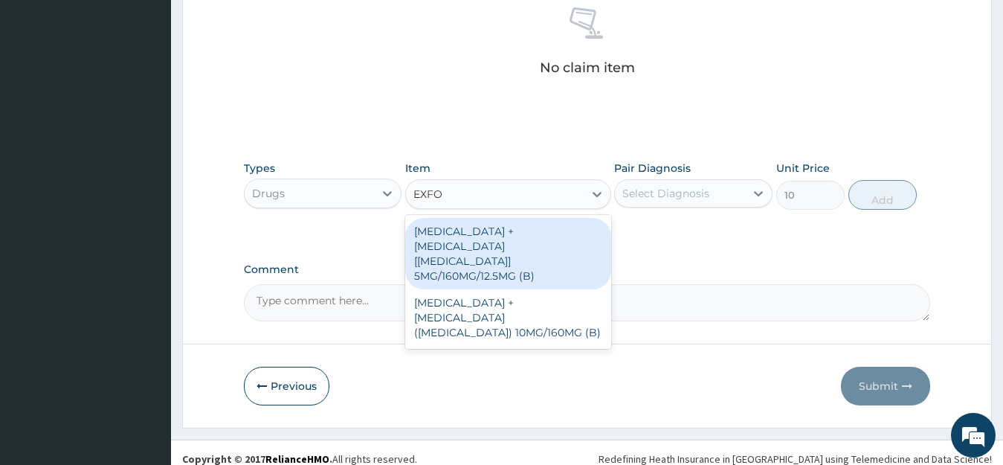
type input "EXFOR"
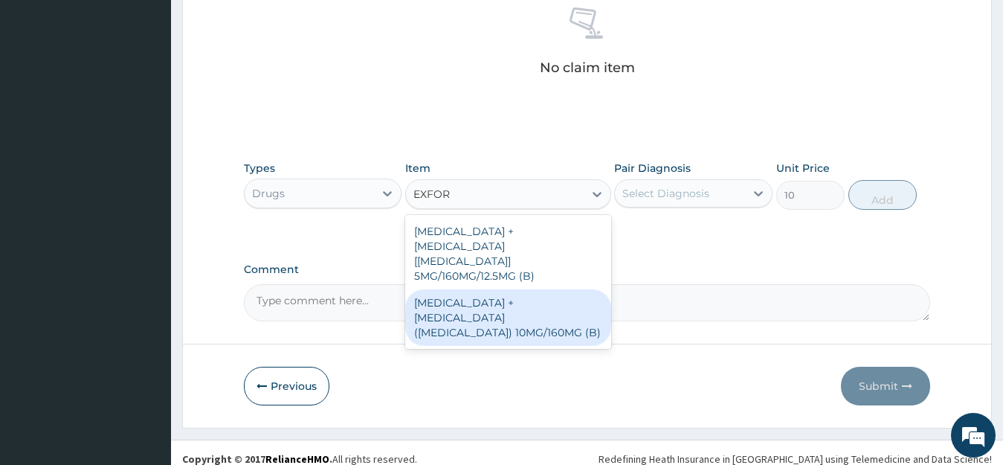
click at [502, 310] on div "[MEDICAL_DATA] + [MEDICAL_DATA] ([MEDICAL_DATA]) 10MG/160MG (B)" at bounding box center [508, 317] width 206 height 56
type input "3338.5"
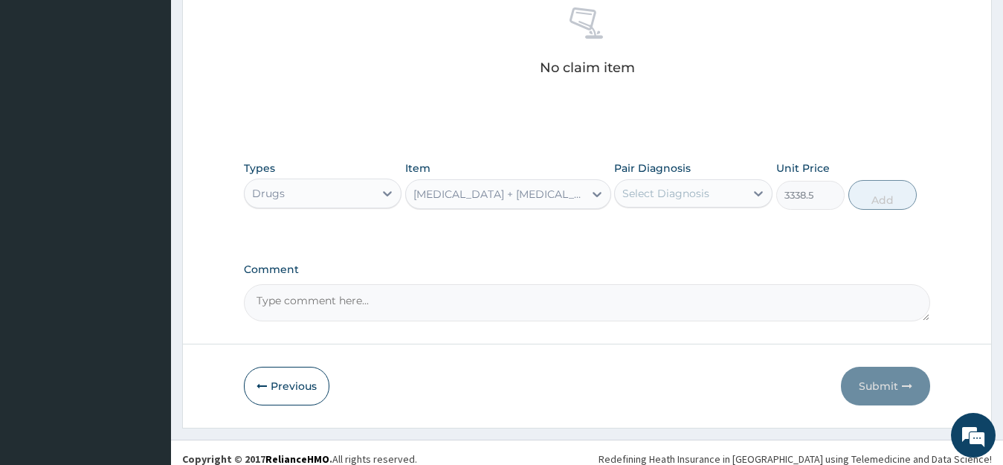
click at [485, 195] on div "[MEDICAL_DATA] + [MEDICAL_DATA] ([MEDICAL_DATA]) 10MG/160MG (B)" at bounding box center [499, 194] width 172 height 15
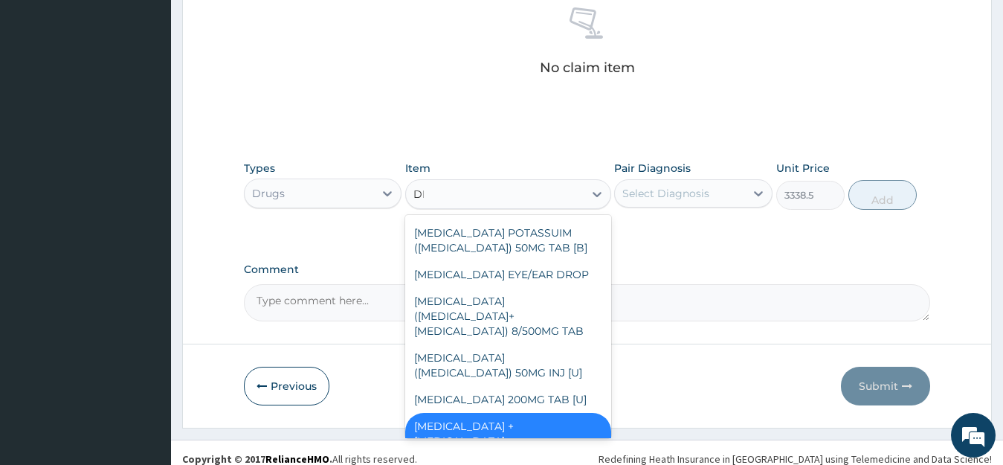
scroll to position [489, 0]
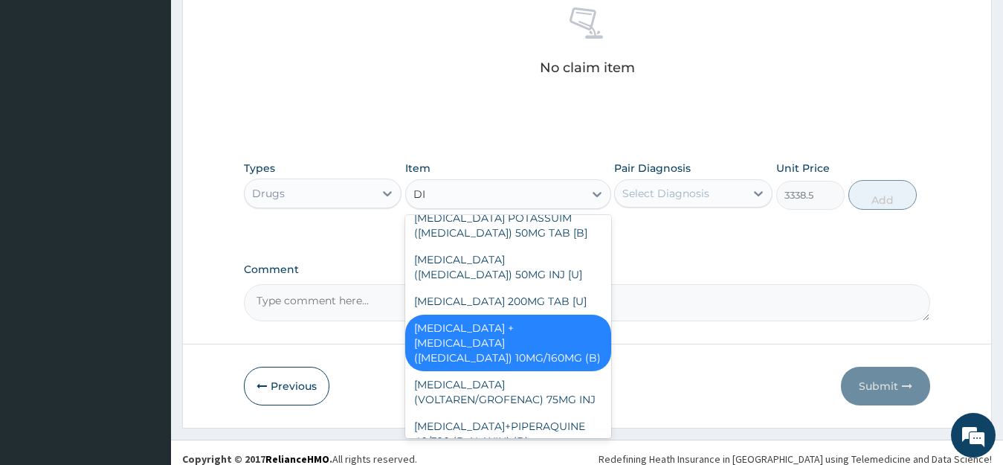
type input "DIH"
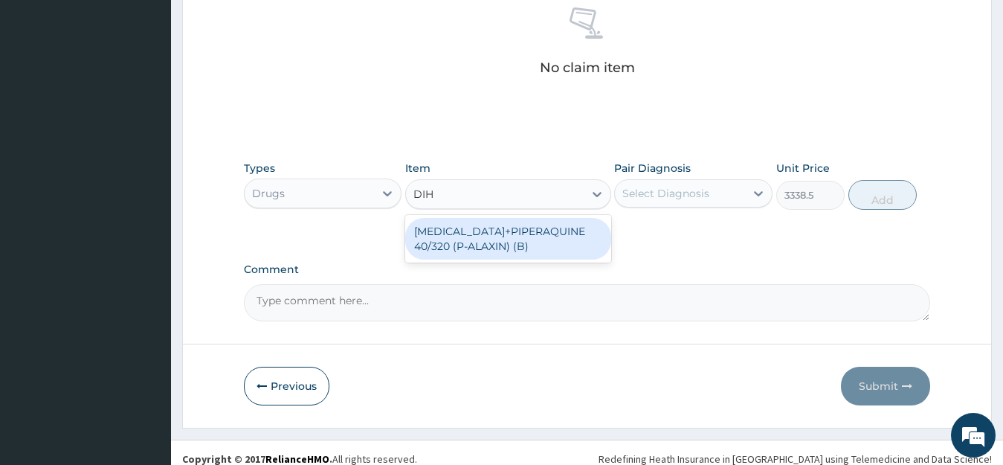
click at [523, 244] on div "[MEDICAL_DATA]+PIPERAQUINE 40/320 (P-ALAXIN) (B)" at bounding box center [508, 239] width 206 height 42
type input "447.03"
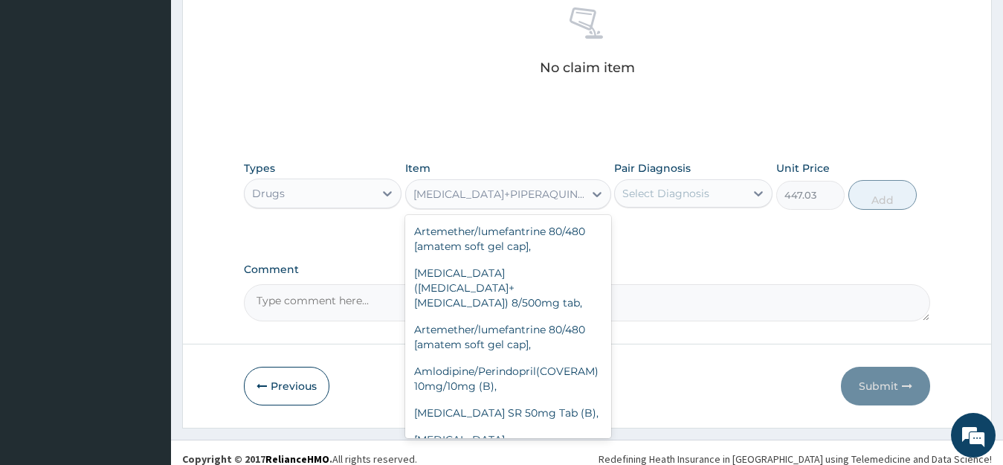
click at [557, 191] on div "[MEDICAL_DATA]+PIPERAQUINE 40/320 (P-ALAXIN) (B)" at bounding box center [499, 194] width 172 height 15
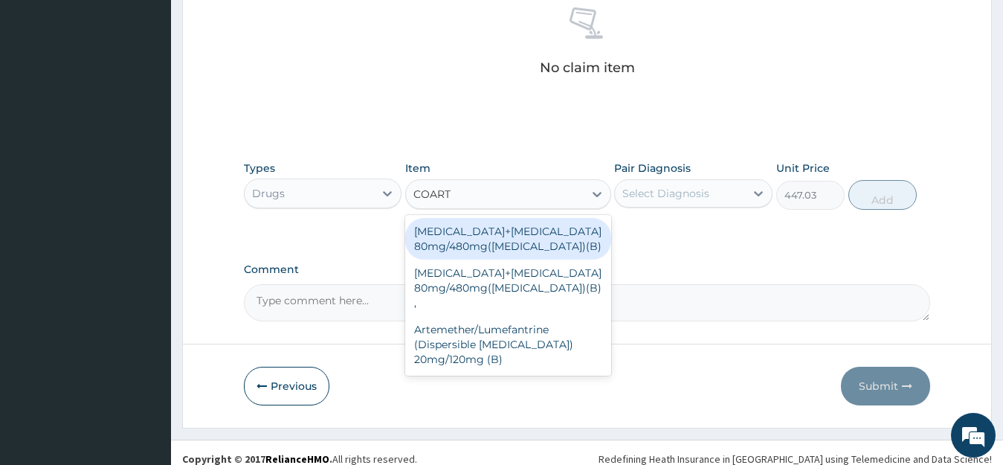
type input "COARTE"
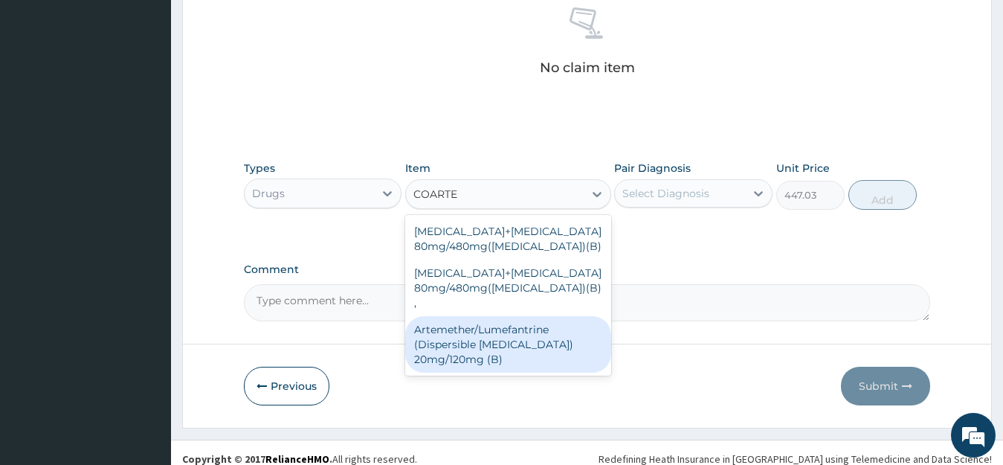
click at [525, 335] on div "Artemether/Lumefantrine (Dispersible [MEDICAL_DATA]) 20mg/120mg (B)" at bounding box center [508, 344] width 206 height 56
type input "783.75"
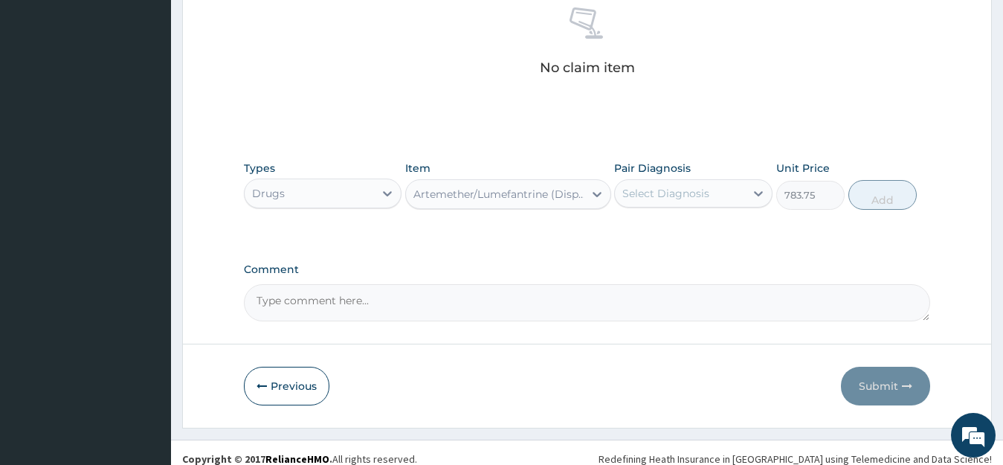
click at [544, 190] on div "Artemether/Lumefantrine (Dispersible [MEDICAL_DATA]) 20mg/120mg (B)" at bounding box center [499, 194] width 172 height 15
type input "VIT"
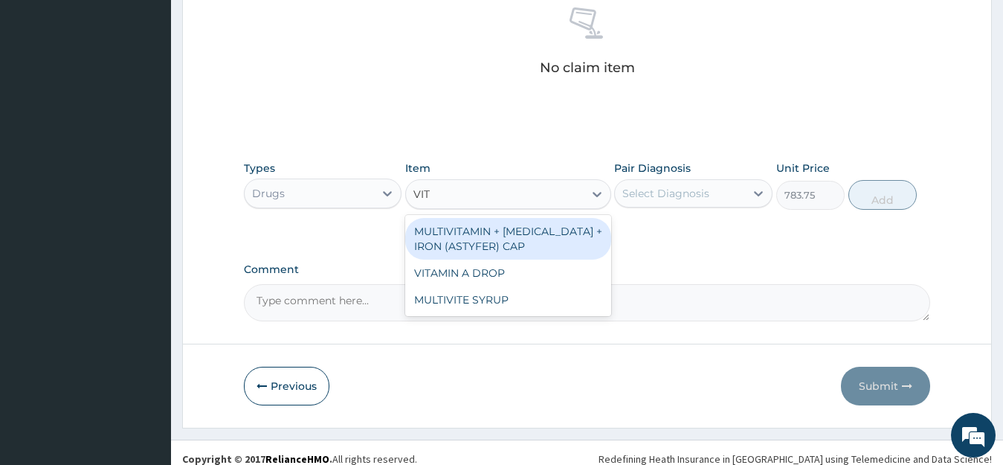
click at [500, 242] on div "MULTIVITAMIN + [MEDICAL_DATA] + IRON (ASTYFER) CAP" at bounding box center [508, 239] width 206 height 42
type input "451.72"
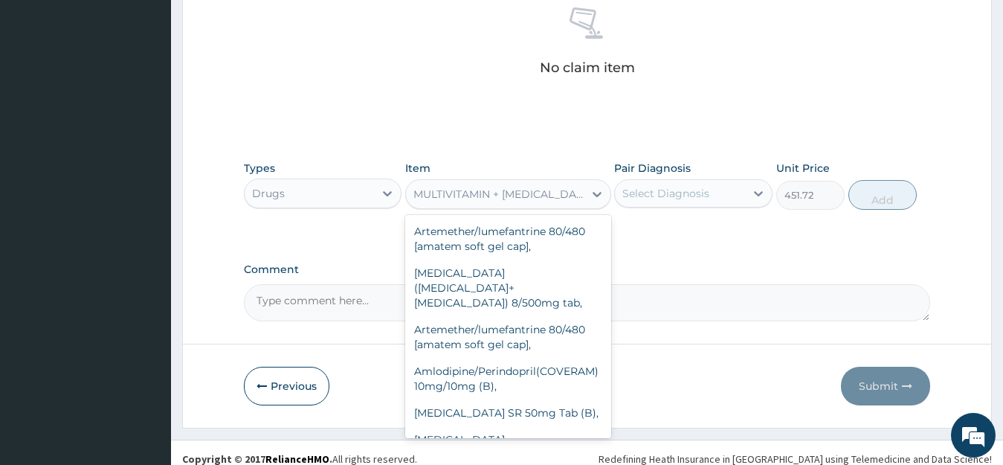
click at [523, 192] on div "MULTIVITAMIN + [MEDICAL_DATA] + IRON (ASTYFER) CAP" at bounding box center [499, 194] width 172 height 15
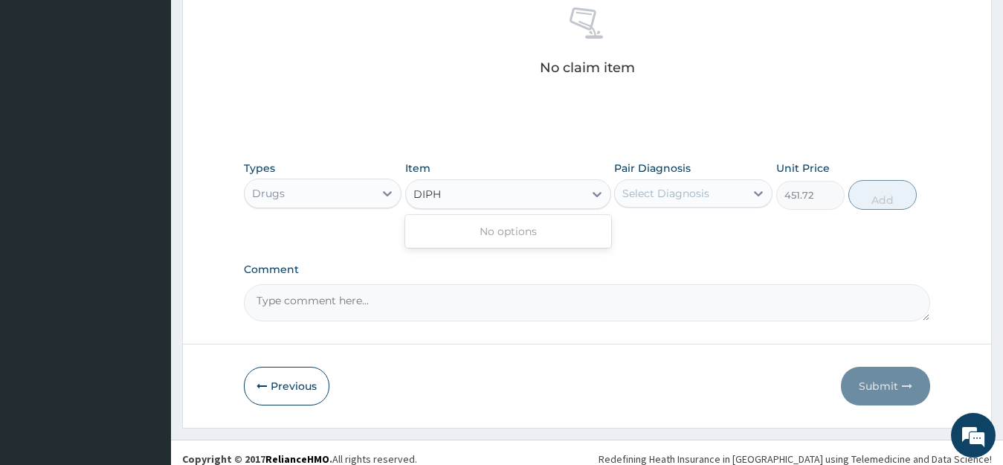
type input "DIPH"
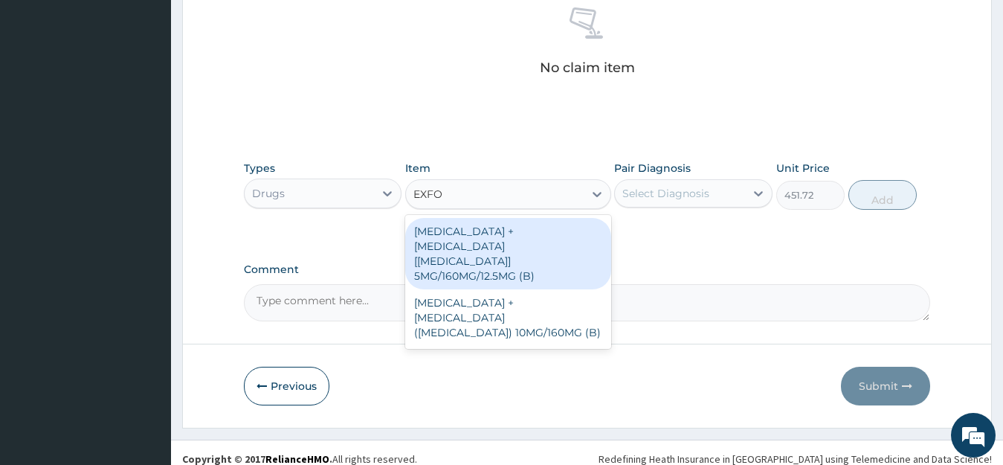
type input "EXFOR"
click at [523, 243] on div "[MEDICAL_DATA] + [MEDICAL_DATA] [[MEDICAL_DATA]] 5MG/160MG/12.5MG (B)" at bounding box center [508, 253] width 206 height 71
type input "3127.28"
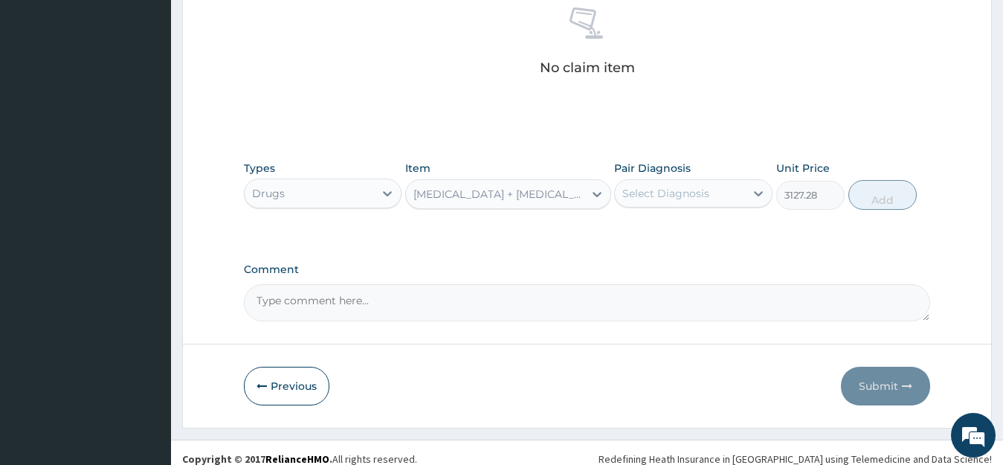
click at [488, 192] on div "[MEDICAL_DATA] + [MEDICAL_DATA] [[MEDICAL_DATA]] 5MG/160MG/12.5MG (B)" at bounding box center [499, 194] width 172 height 15
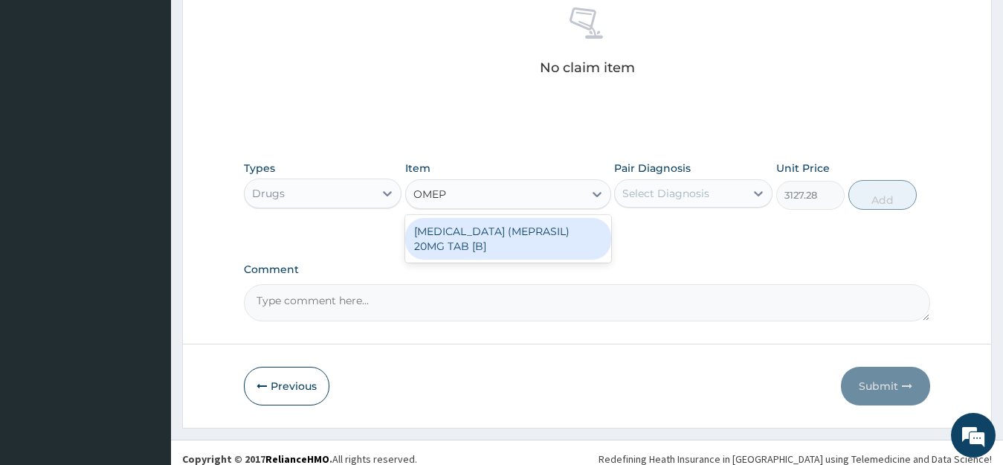
type input "OMEPR"
click at [500, 235] on div "[MEDICAL_DATA] (MEPRASIL) 20MG TAB [B]" at bounding box center [508, 239] width 206 height 42
type input "190.58"
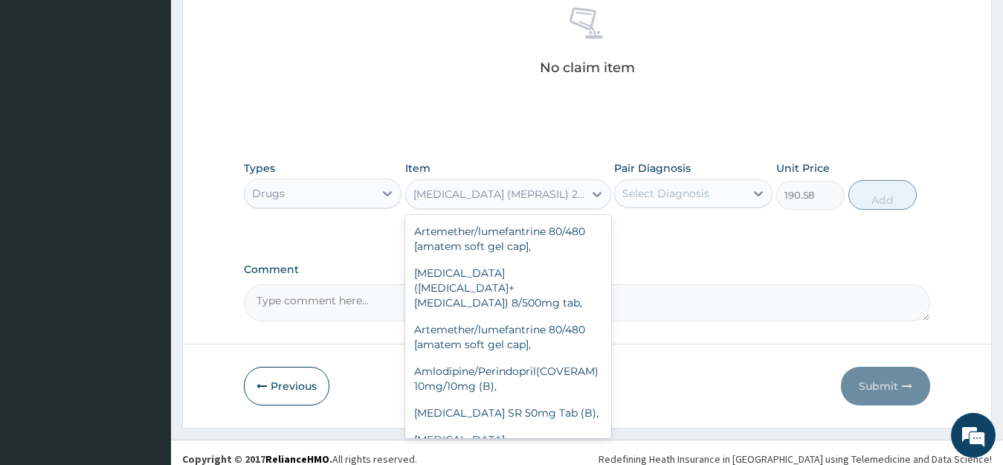
click at [482, 187] on div "[MEDICAL_DATA] (MEPRASIL) 20MG TAB [B]" at bounding box center [499, 194] width 172 height 15
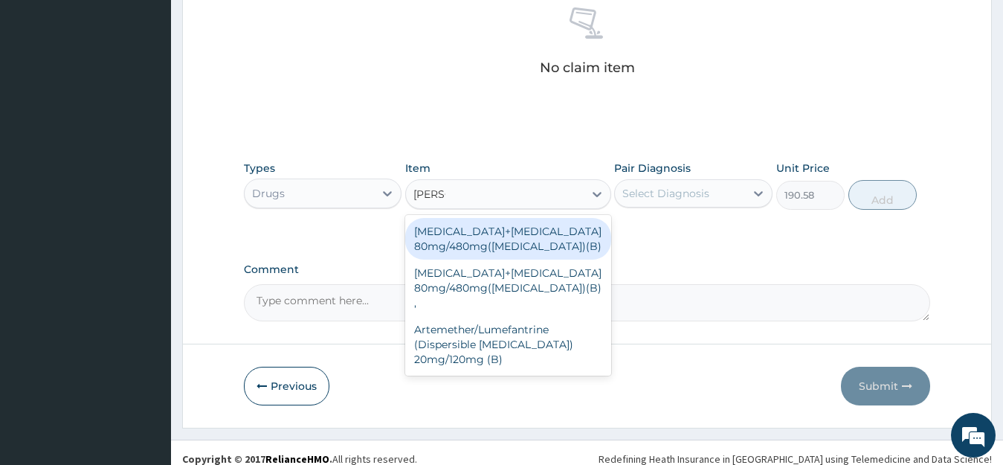
type input "COART"
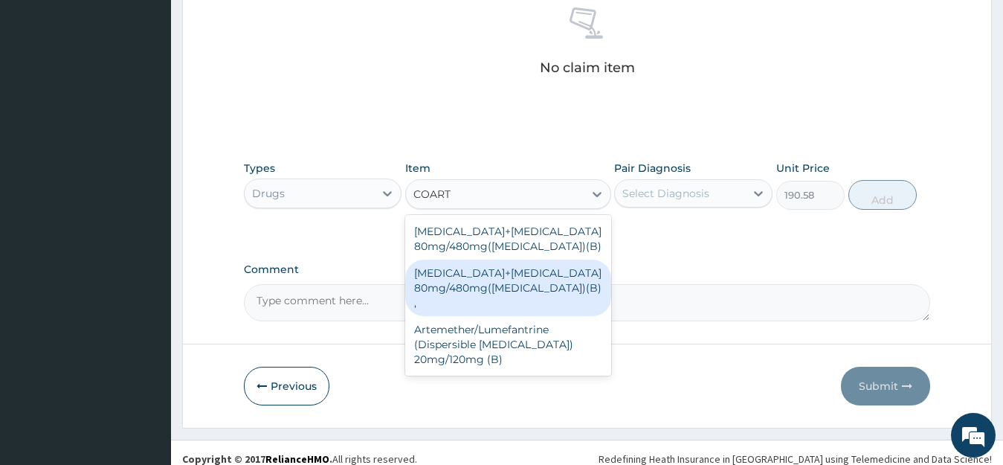
click at [485, 288] on div "[MEDICAL_DATA]+[MEDICAL_DATA] 80mg/480mg([MEDICAL_DATA])(B) ," at bounding box center [508, 287] width 206 height 56
type input "2823.33"
